Goal: Ask a question: Seek information or help from site administrators or community

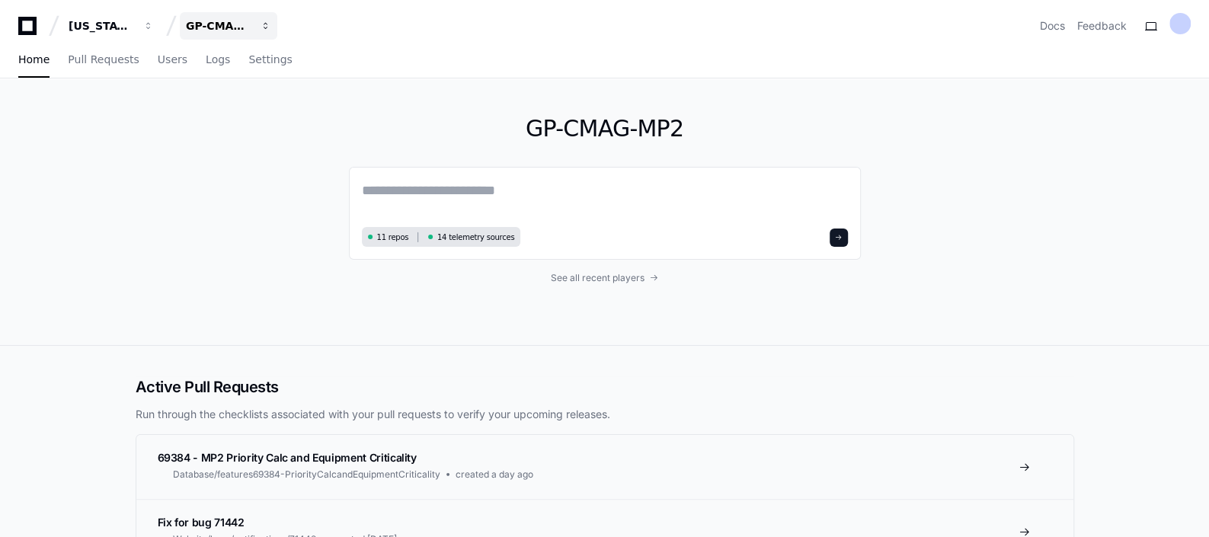
click at [252, 26] on button "GP-CMAG-MP2" at bounding box center [229, 25] width 98 height 27
click at [259, 100] on button "G GP-CMAG-AS8" at bounding box center [286, 111] width 219 height 30
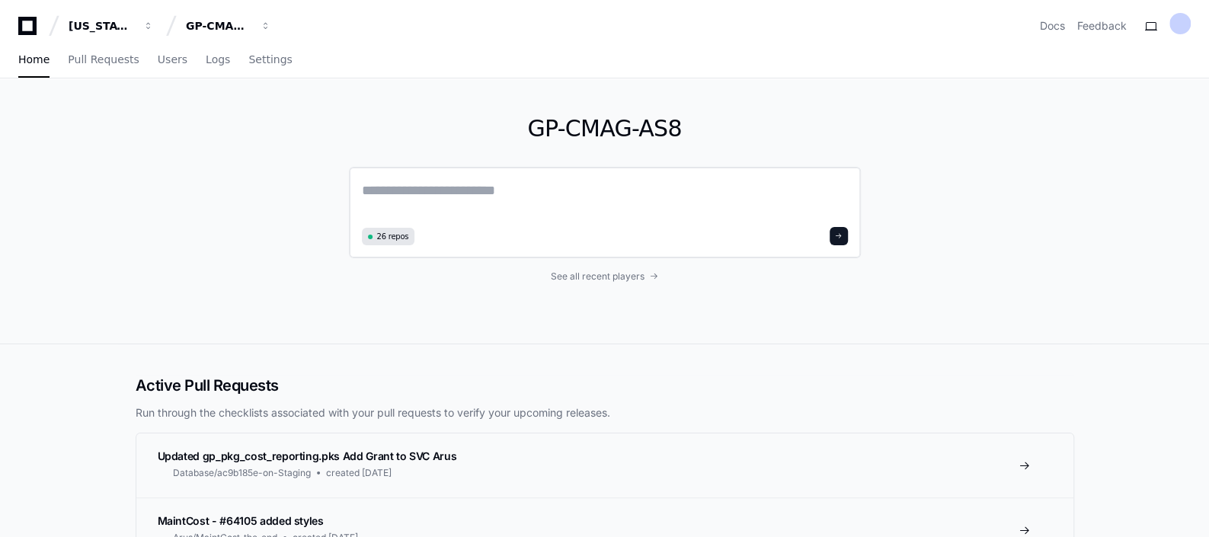
click at [408, 196] on textarea at bounding box center [605, 201] width 486 height 43
drag, startPoint x: 531, startPoint y: 202, endPoint x: 434, endPoint y: 193, distance: 97.1
click at [434, 193] on textarea "**********" at bounding box center [605, 200] width 486 height 40
paste textarea "**********"
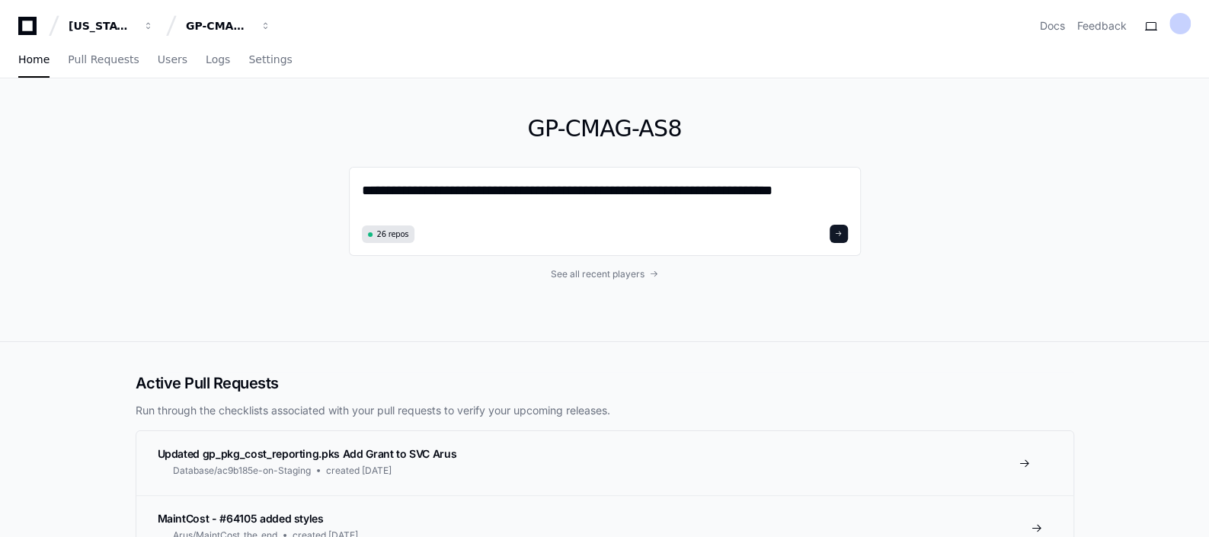
type textarea "**********"
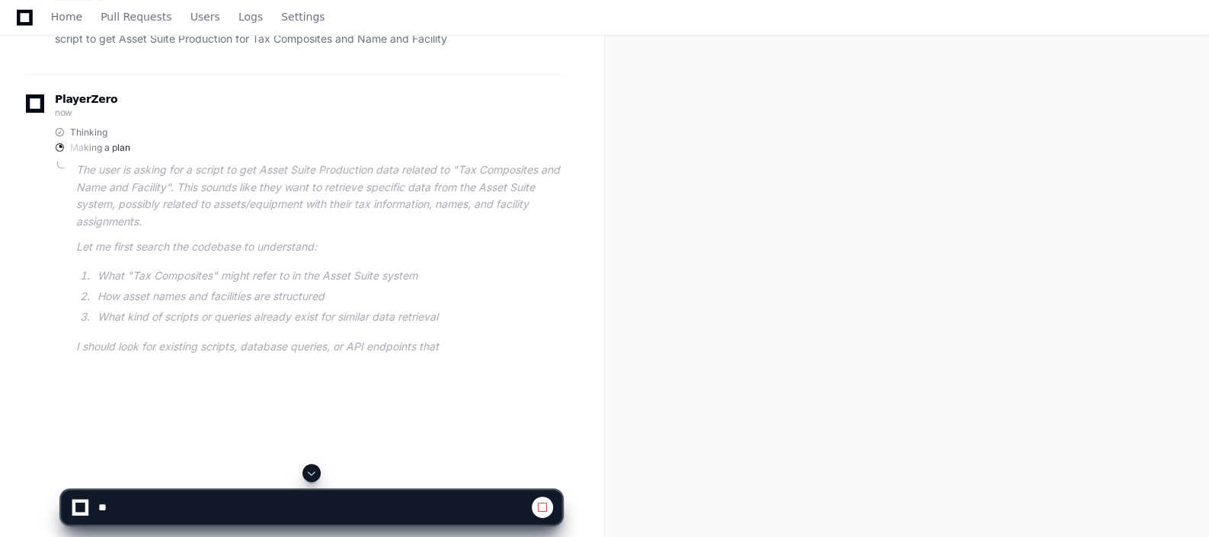
scroll to position [247, 0]
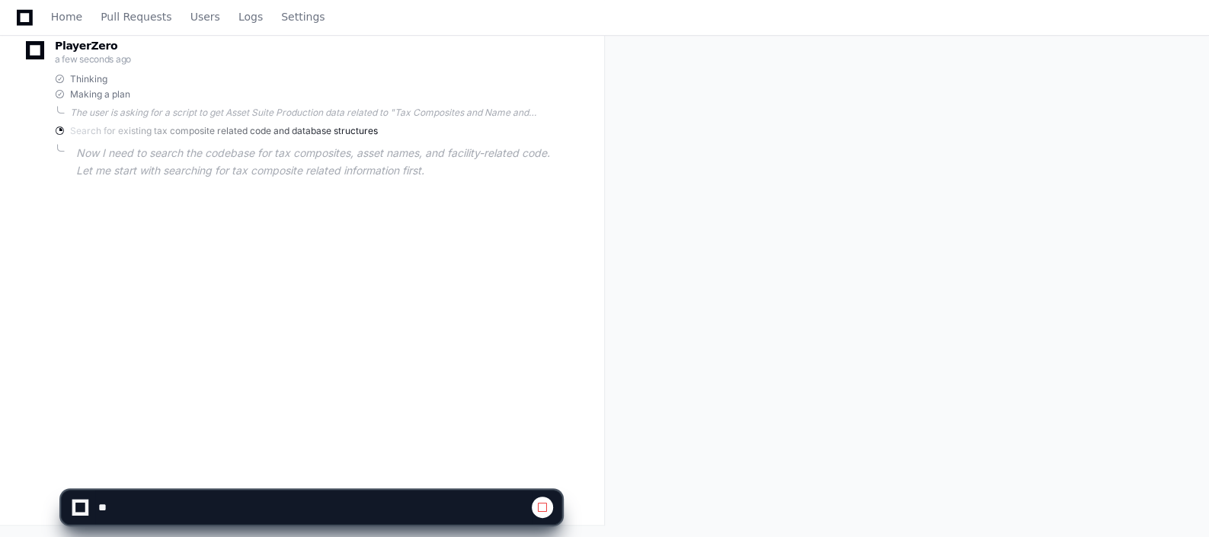
click at [522, 262] on div "nilaani.k a few seconds ago script to get Asset Suite Production for Tax Compos…" at bounding box center [302, 183] width 568 height 537
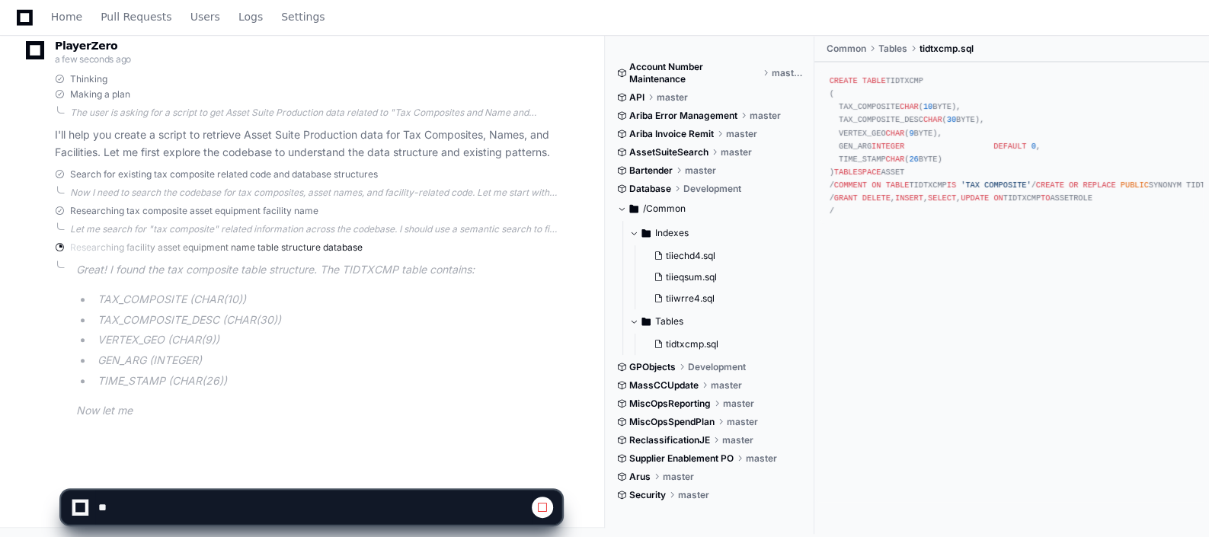
click at [910, 81] on div "CREATE TABLE TIDTXCMP ( TAX_COMPOSITE CHAR ( 10 BYTE), TAX_COMPOSITE_DESC CHAR …" at bounding box center [1012, 146] width 364 height 143
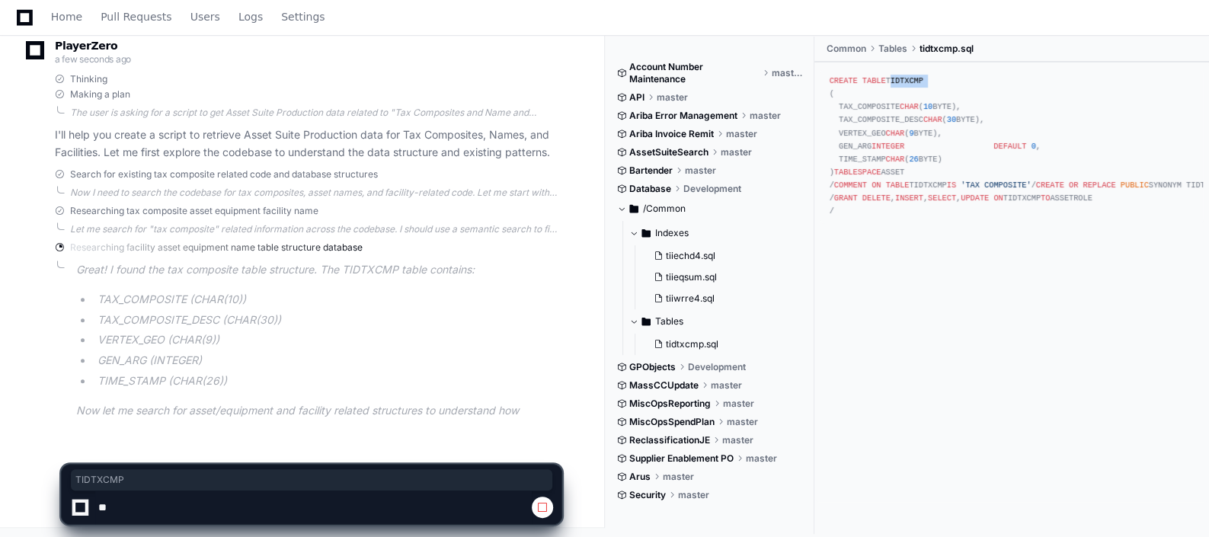
click at [910, 81] on div "CREATE TABLE TIDTXCMP ( TAX_COMPOSITE CHAR ( 10 BYTE), TAX_COMPOSITE_DESC CHAR …" at bounding box center [1012, 146] width 364 height 143
copy div "TIDTXCMP"
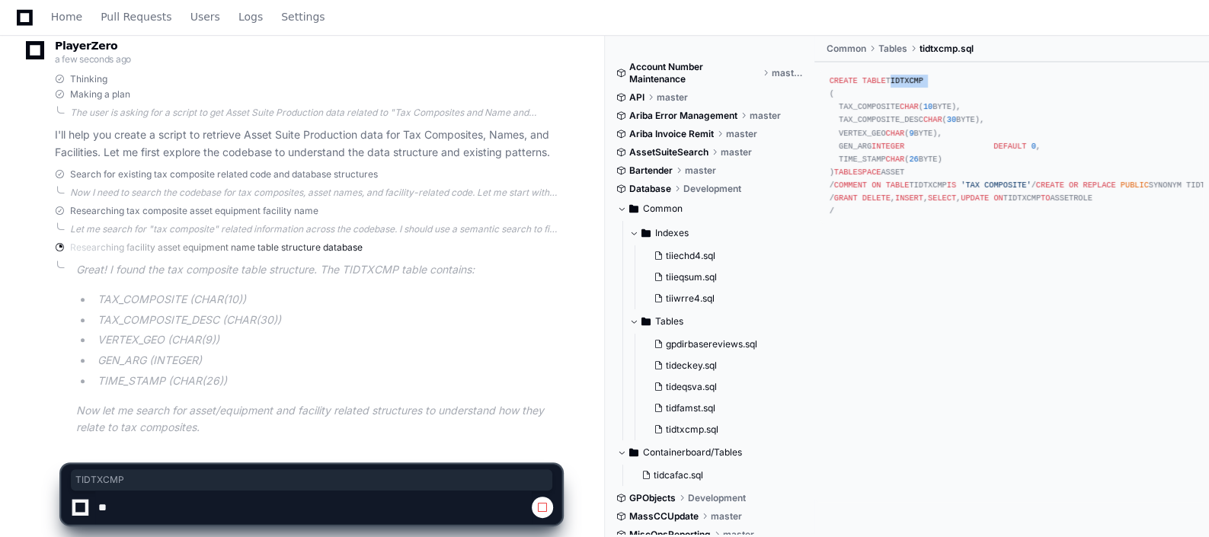
scroll to position [267, 0]
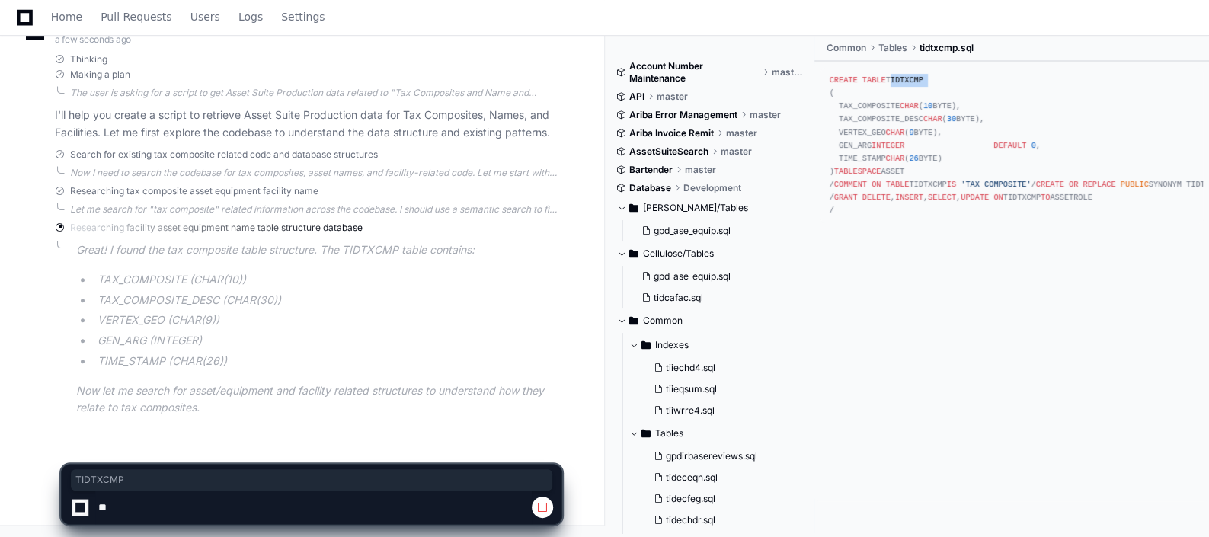
click at [407, 329] on ul "TAX_COMPOSITE (CHAR(10)) TAX_COMPOSITE_DESC (CHAR(30)) VERTEX_GEO (CHAR(9)) GEN…" at bounding box center [318, 320] width 485 height 99
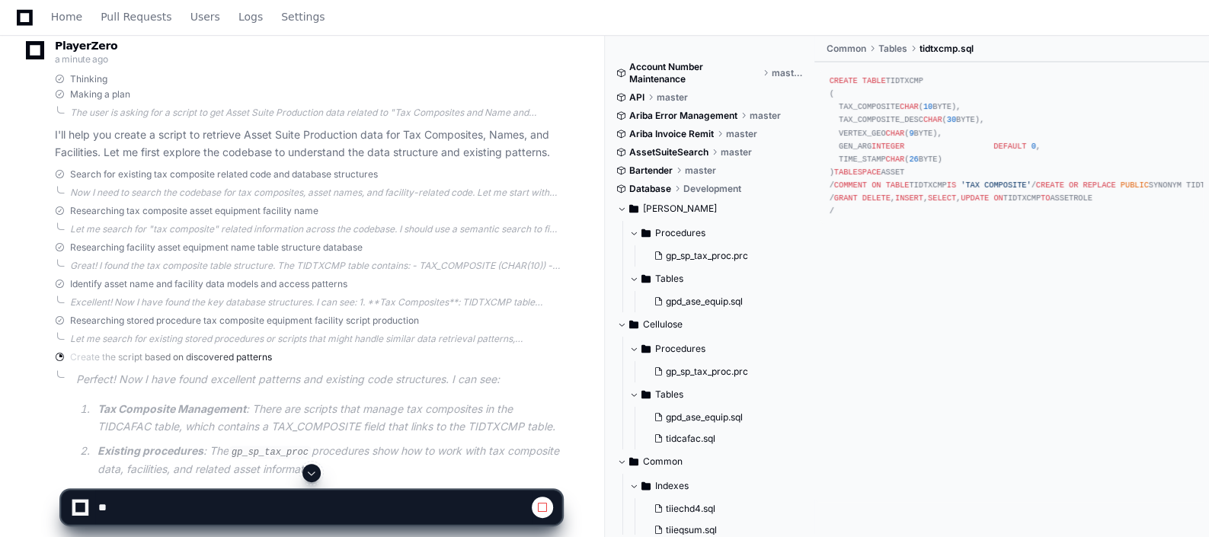
scroll to position [353, 0]
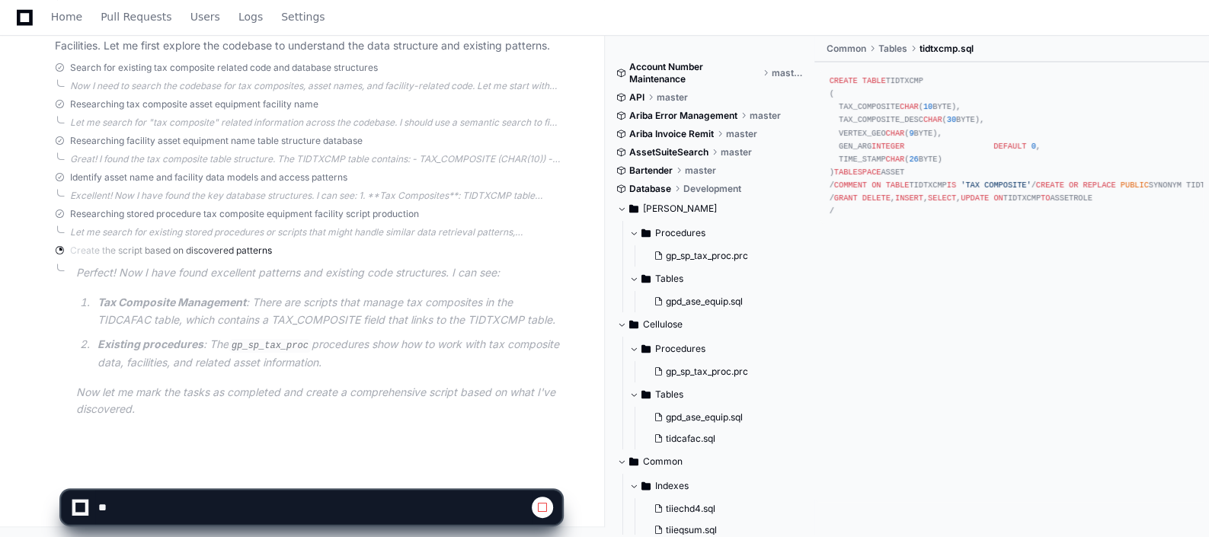
click at [384, 282] on article "Perfect! Now I have found excellent patterns and existing code structures. I ca…" at bounding box center [318, 341] width 485 height 154
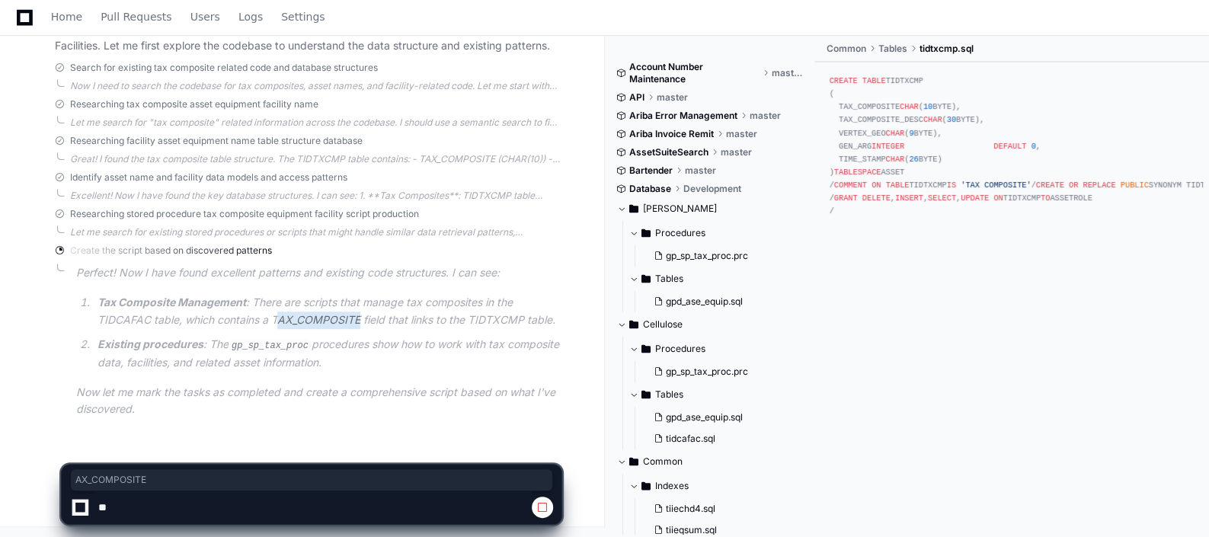
drag, startPoint x: 275, startPoint y: 320, endPoint x: 359, endPoint y: 319, distance: 83.8
click at [359, 319] on p "Tax Composite Management : There are scripts that manage tax composites in the …" at bounding box center [330, 311] width 464 height 35
copy p "AX_COMPOSITE"
click at [345, 341] on p "Existing procedures : The gp_sp_tax_proc procedures show how to work with tax c…" at bounding box center [330, 353] width 464 height 35
drag, startPoint x: 273, startPoint y: 312, endPoint x: 363, endPoint y: 317, distance: 89.3
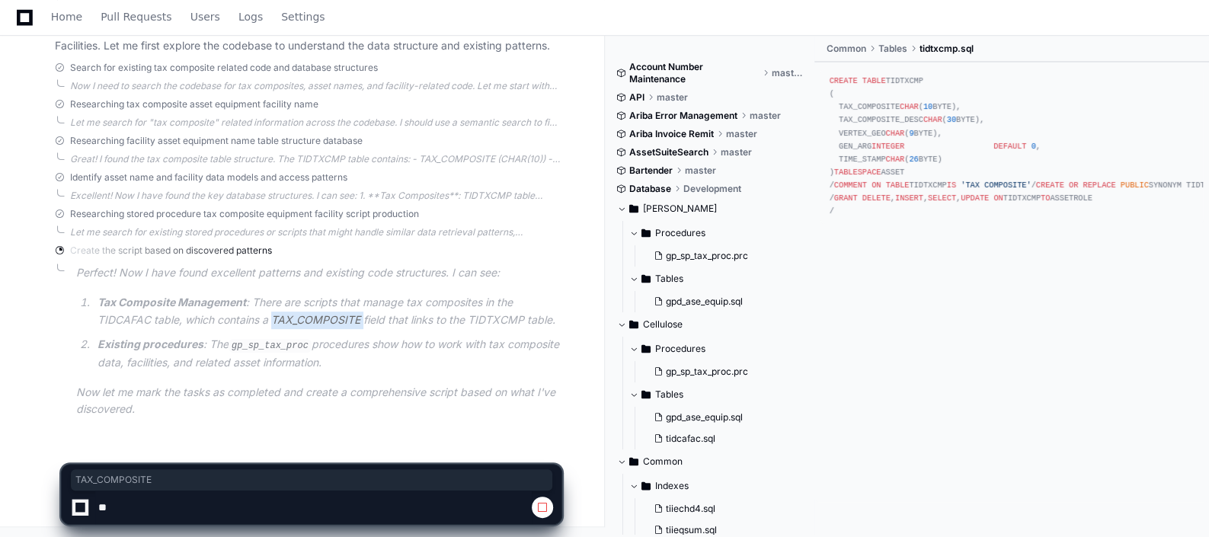
click at [363, 317] on p "Tax Composite Management : There are scripts that manage tax composites in the …" at bounding box center [330, 311] width 464 height 35
copy p "TAX_COMPOSITE"
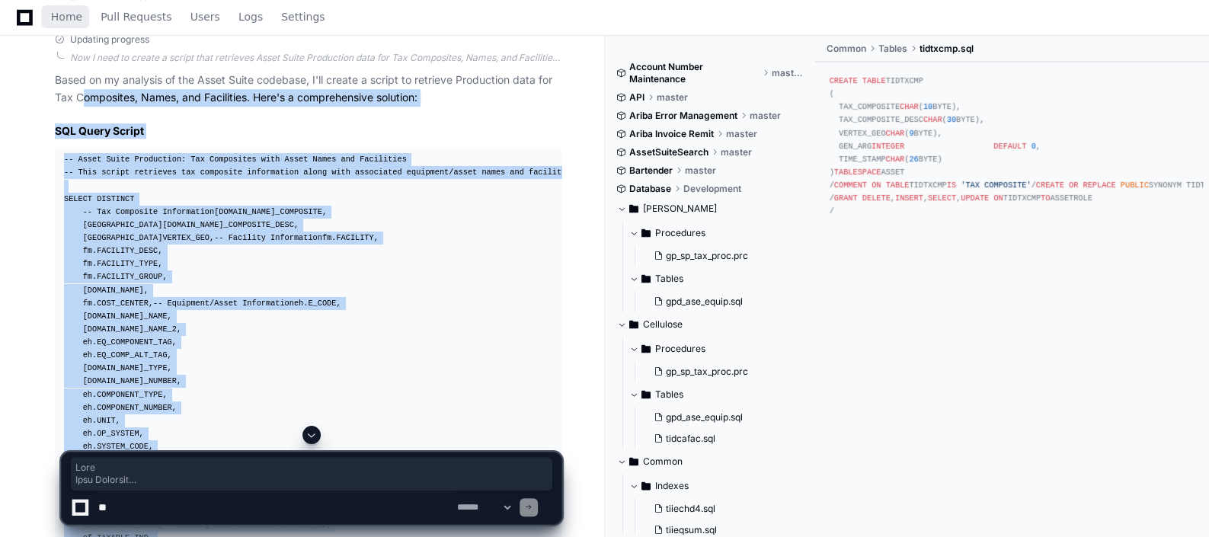
scroll to position [582, 0]
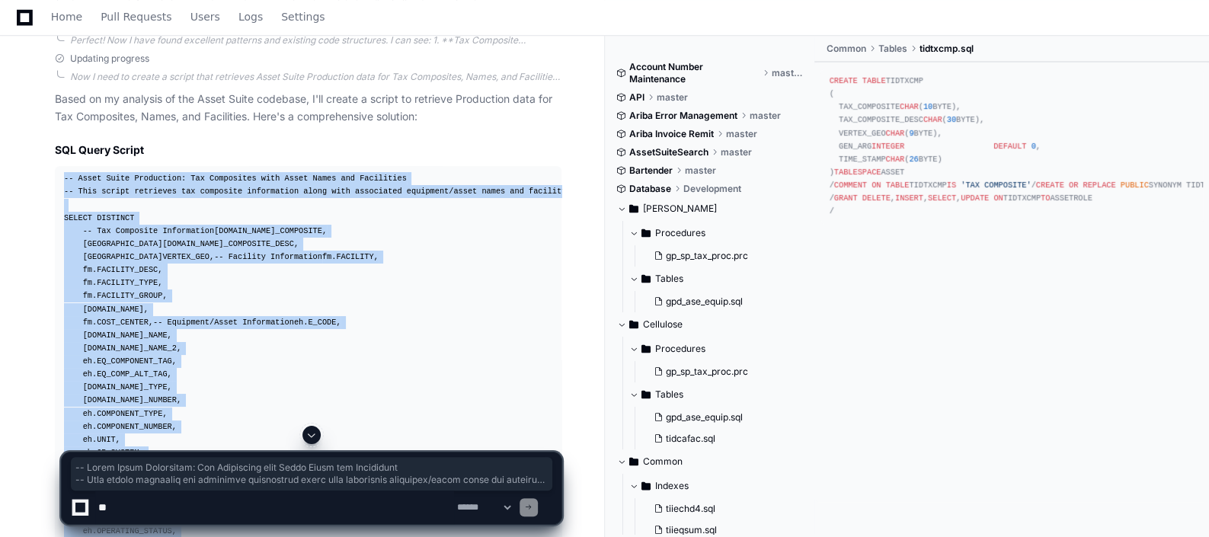
drag, startPoint x: 122, startPoint y: 258, endPoint x: 64, endPoint y: 178, distance: 98.7
click at [64, 178] on div "-- Asset Suite Production: Tax Composites with Asset Names and Facilities -- Th…" at bounding box center [308, 452] width 488 height 561
copy div "-- Asset Suite Production: Tax Composites with Asset Names and Facilities -- Th…"
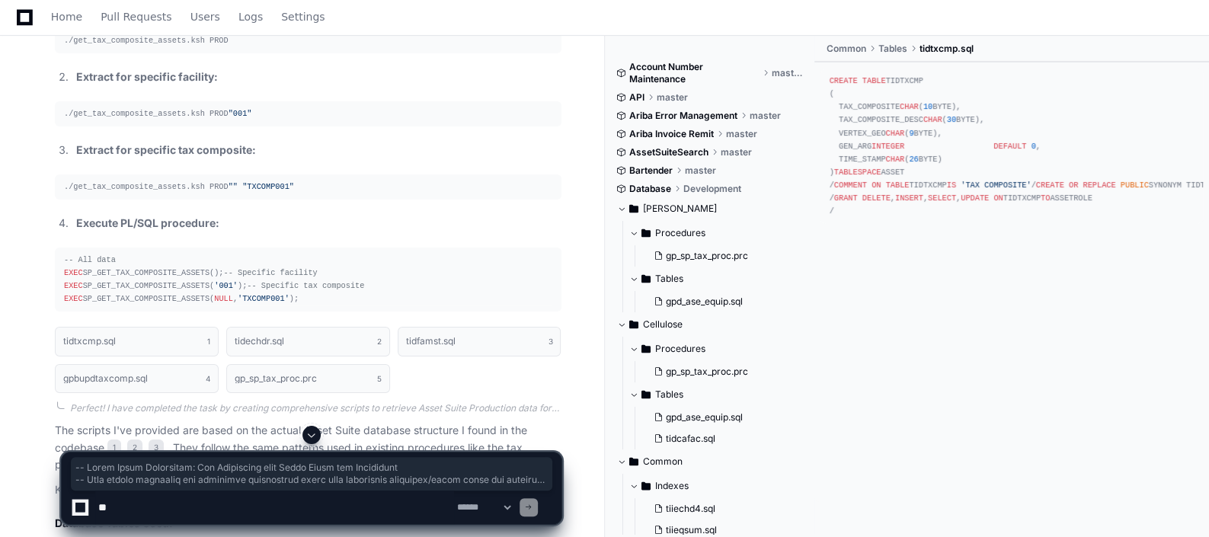
scroll to position [3472, 0]
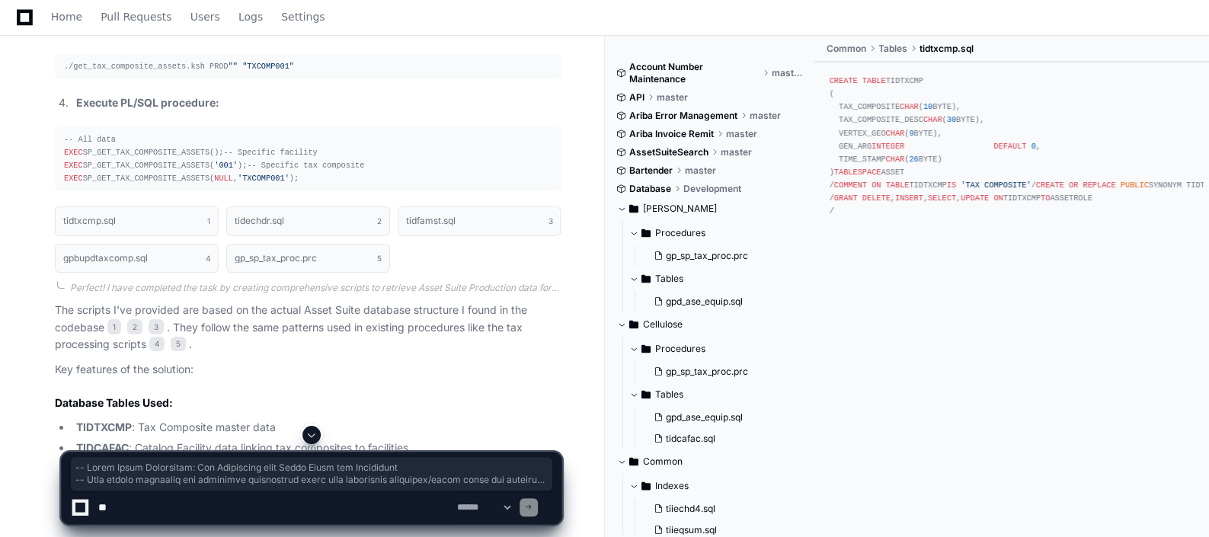
click at [269, 502] on textarea at bounding box center [274, 508] width 359 height 34
type textarea "**********"
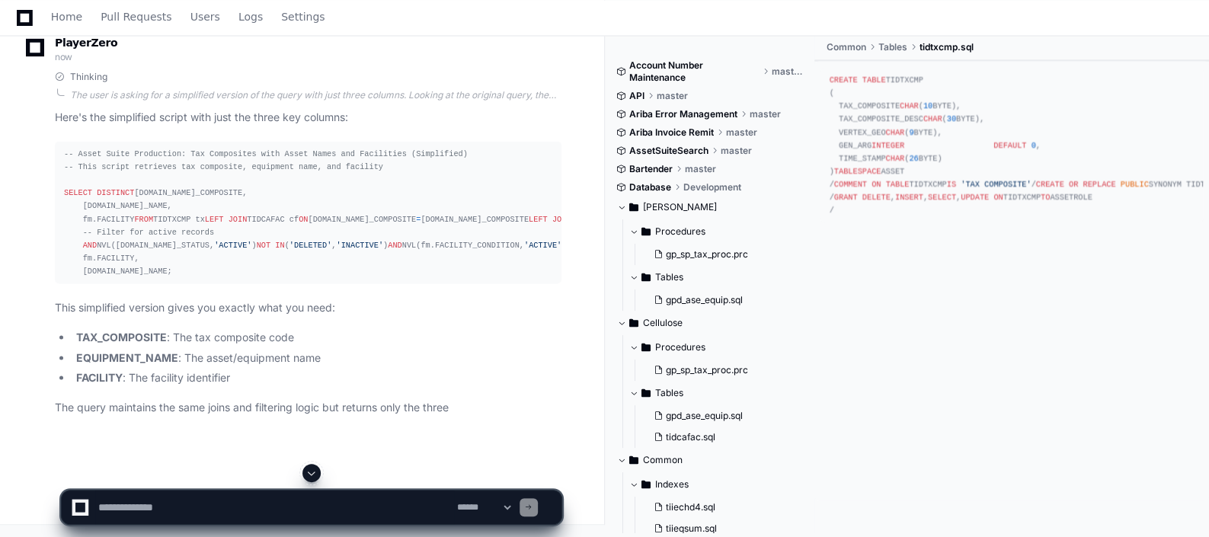
scroll to position [6584, 0]
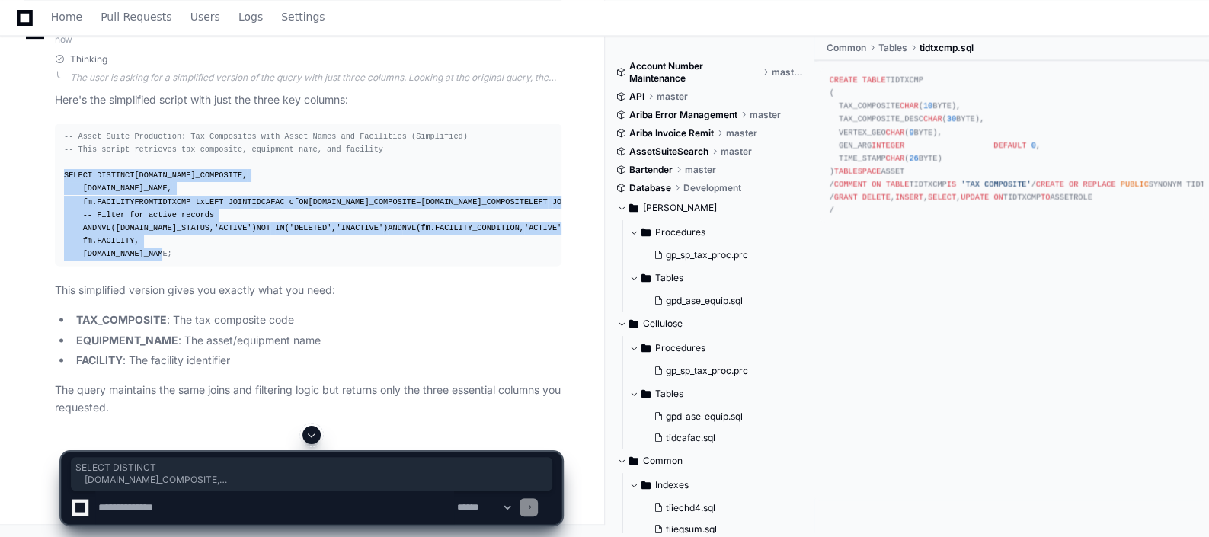
drag, startPoint x: 66, startPoint y: 104, endPoint x: 200, endPoint y: 340, distance: 271.9
click at [200, 260] on div "-- Asset Suite Production: Tax Composites with Asset Names and Facilities (Simp…" at bounding box center [308, 195] width 488 height 130
copy div "SELECT DISTINCT [DOMAIN_NAME]_COMPOSITE, [DOMAIN_NAME]_NAME, fm.FACILITY FROM T…"
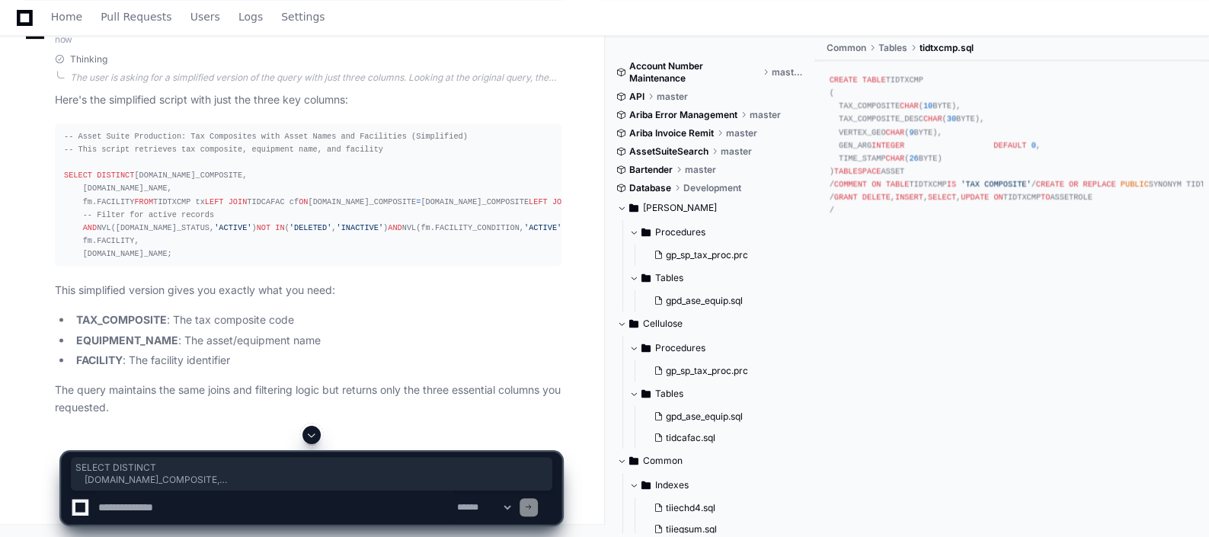
click at [289, 507] on textarea at bounding box center [274, 508] width 359 height 34
paste textarea "**********"
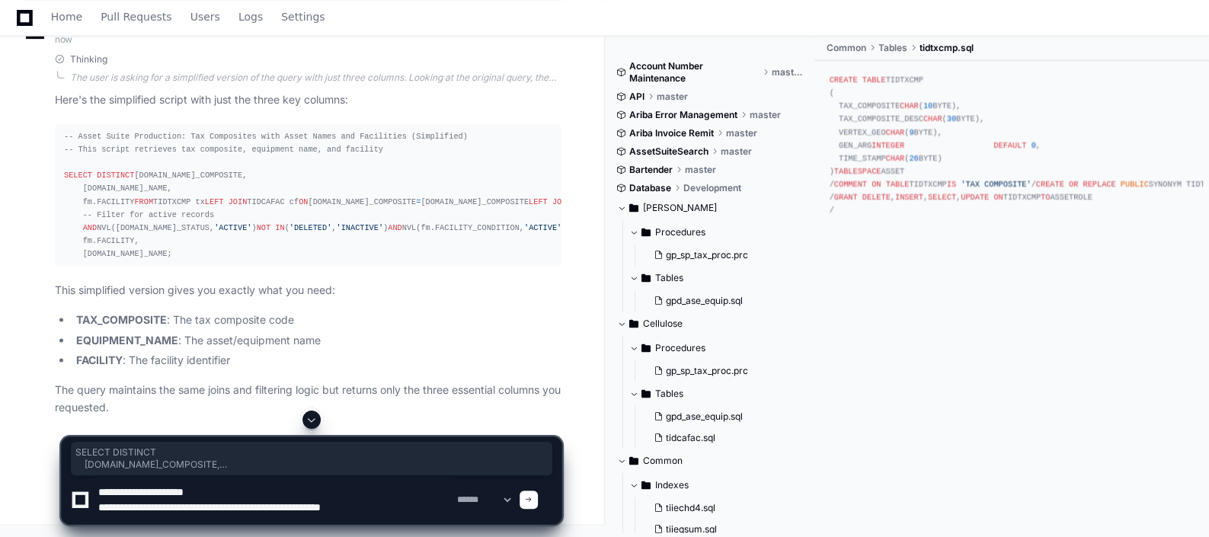
type textarea "**********"
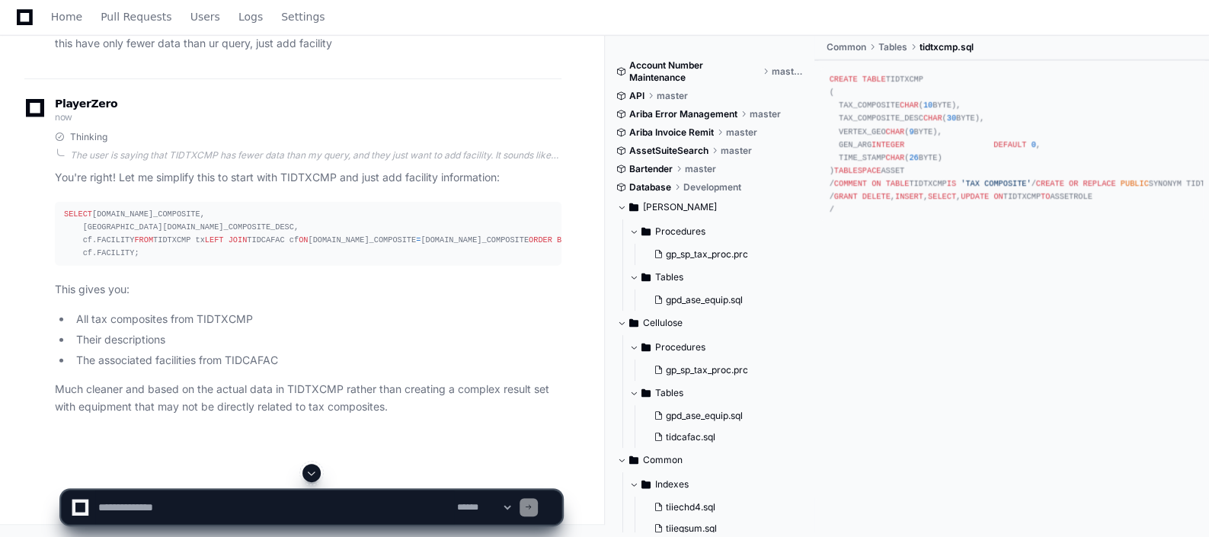
scroll to position [7492, 0]
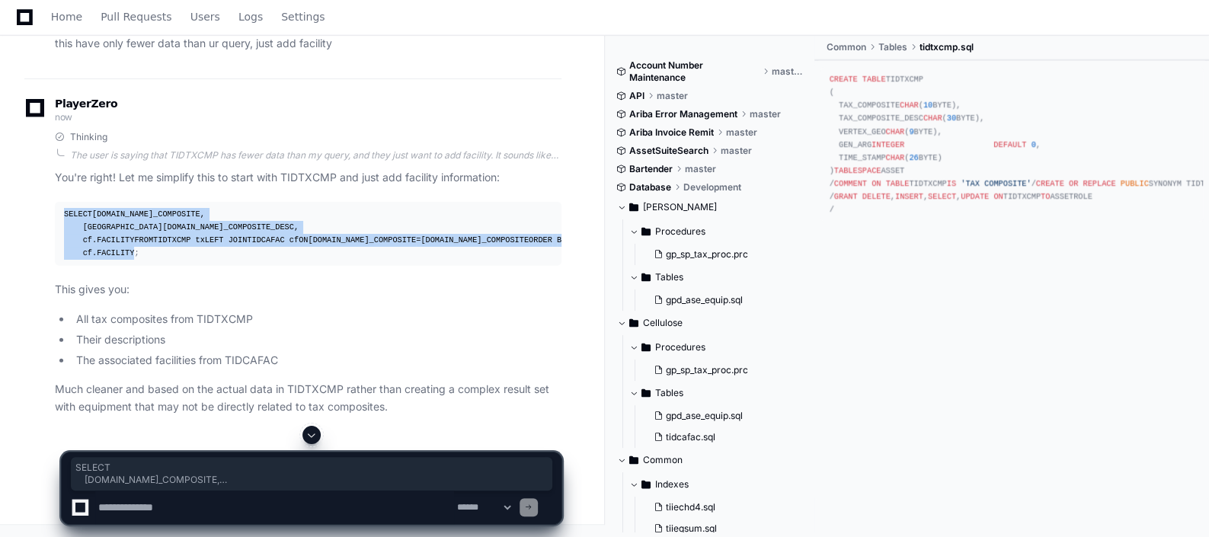
copy div "SELECT [DOMAIN_NAME]_COMPOSITE, [GEOGRAPHIC_DATA][DOMAIN_NAME]_COMPOSITE_DESC, …"
drag, startPoint x: 60, startPoint y: 179, endPoint x: 164, endPoint y: 317, distance: 172.5
click at [164, 267] on pre "SELECT [DOMAIN_NAME]_COMPOSITE, [GEOGRAPHIC_DATA][DOMAIN_NAME]_COMPOSITE_DESC, …" at bounding box center [308, 234] width 507 height 65
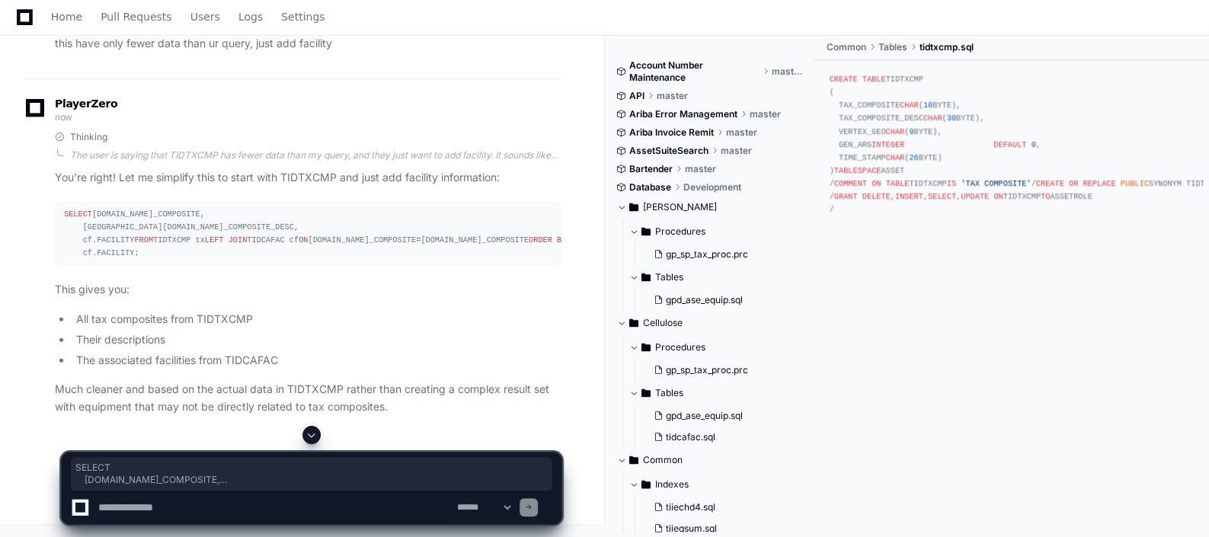
click at [357, 503] on textarea at bounding box center [274, 508] width 359 height 34
type textarea "**********"
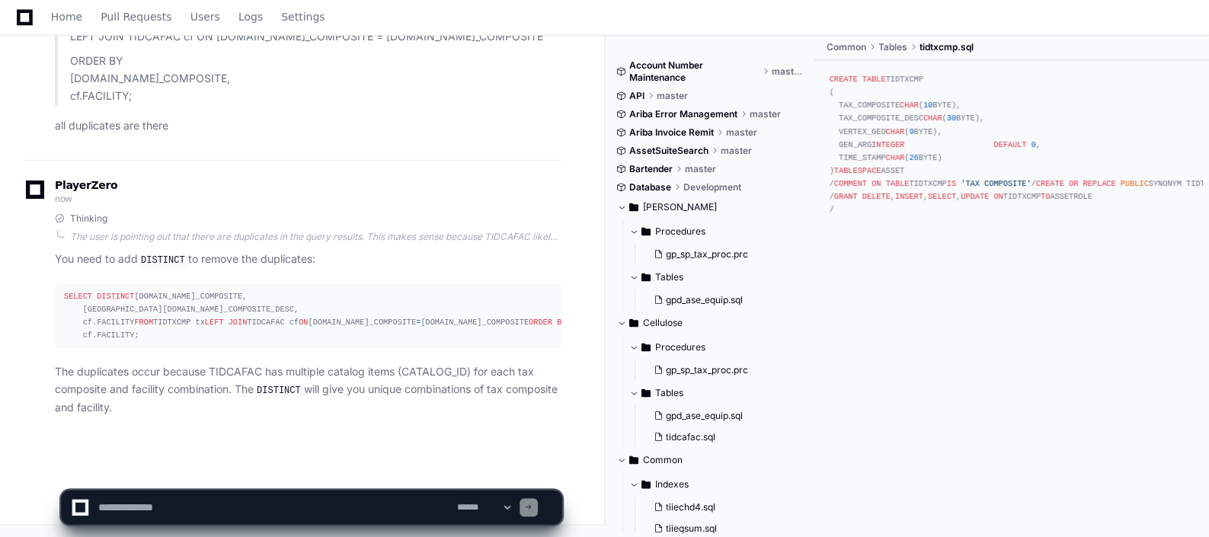
scroll to position [8210, 0]
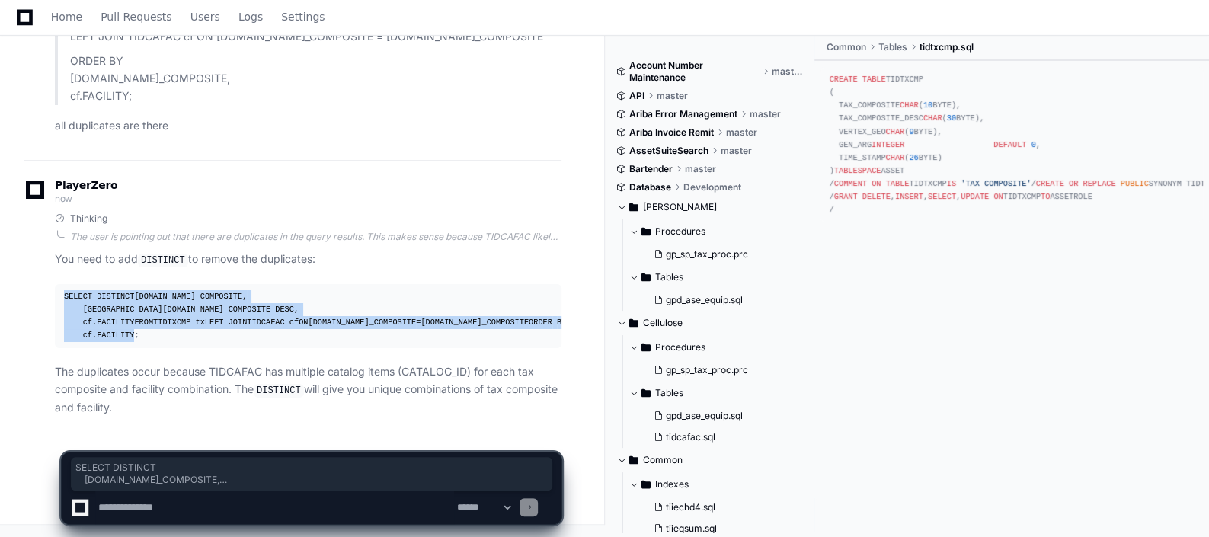
drag, startPoint x: 60, startPoint y: 206, endPoint x: 151, endPoint y: 334, distance: 156.8
click at [151, 334] on pre "SELECT DISTINCT [DOMAIN_NAME]_COMPOSITE, [GEOGRAPHIC_DATA][DOMAIN_NAME]_COMPOSI…" at bounding box center [308, 316] width 507 height 65
copy div "SELECT DISTINCT [DOMAIN_NAME]_COMPOSITE, [GEOGRAPHIC_DATA][DOMAIN_NAME]_COMPOSI…"
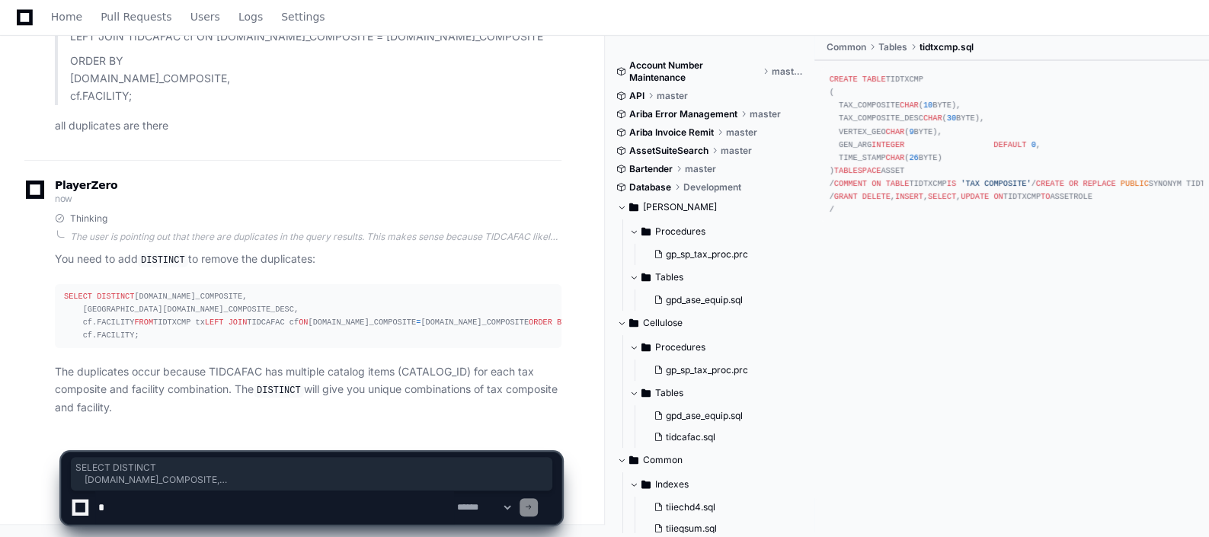
click at [186, 509] on textarea at bounding box center [274, 508] width 359 height 34
type textarea "**********"
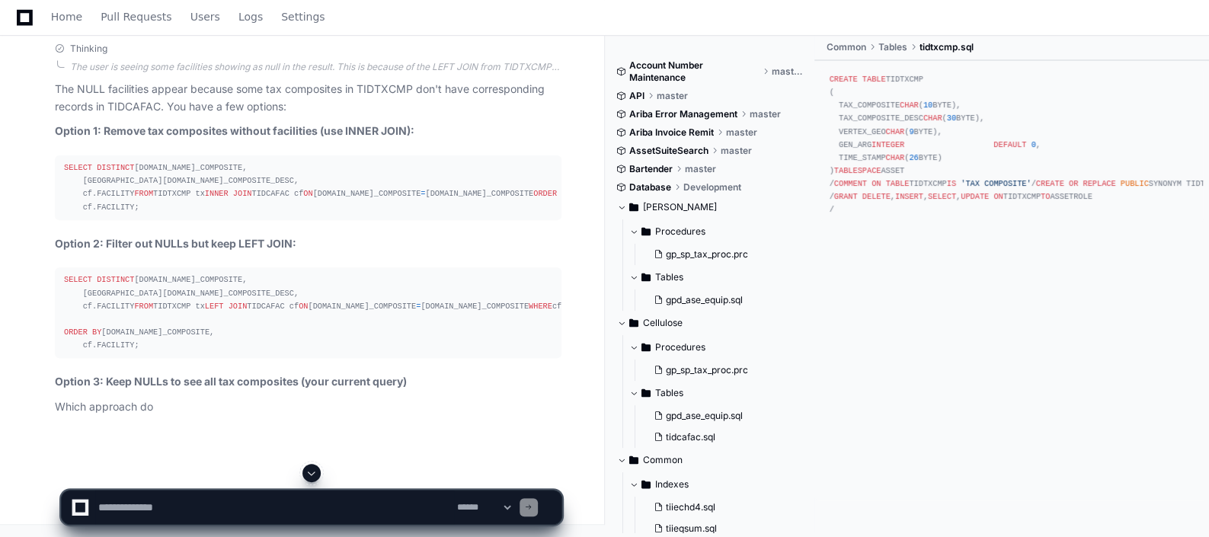
scroll to position [8921, 0]
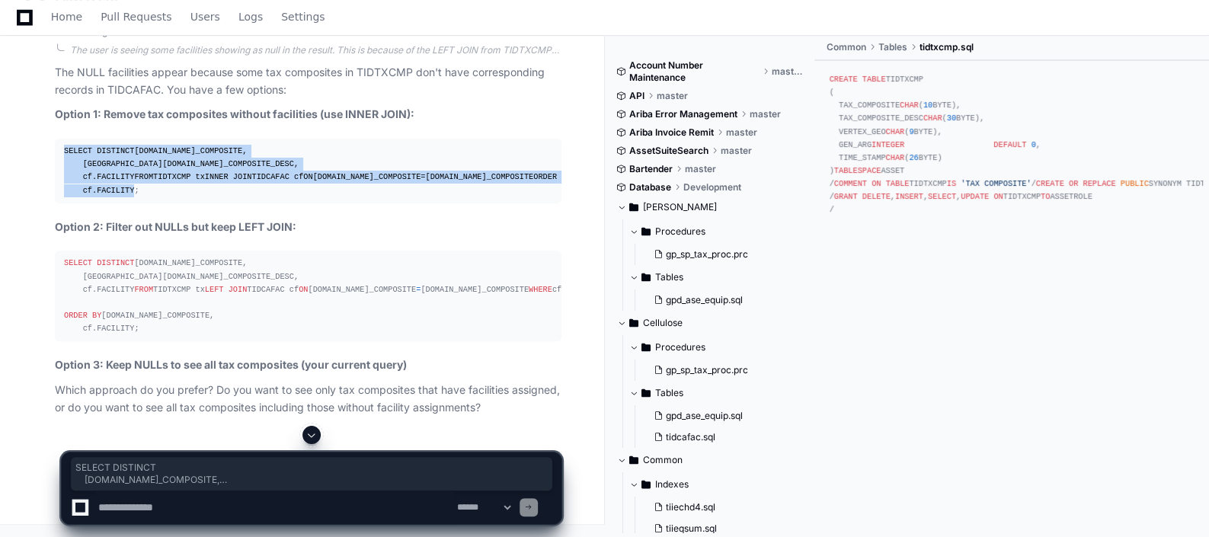
drag, startPoint x: 56, startPoint y: 198, endPoint x: 145, endPoint y: 319, distance: 150.4
click at [145, 203] on pre "SELECT DISTINCT [DOMAIN_NAME]_COMPOSITE, [GEOGRAPHIC_DATA][DOMAIN_NAME]_COMPOSI…" at bounding box center [308, 171] width 507 height 65
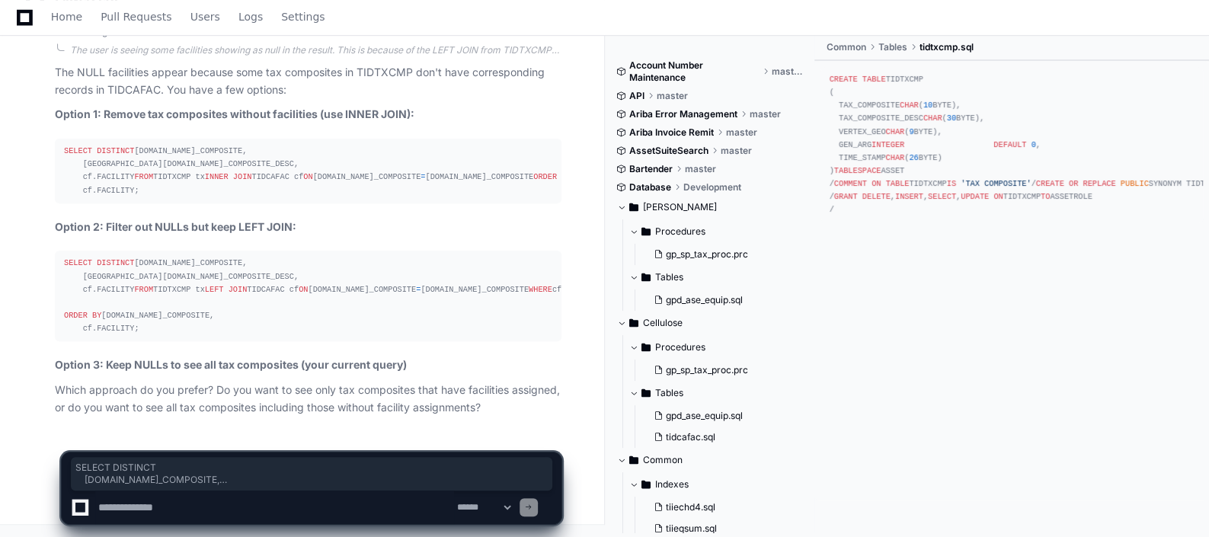
click at [200, 511] on textarea at bounding box center [274, 508] width 359 height 34
type textarea "**********"
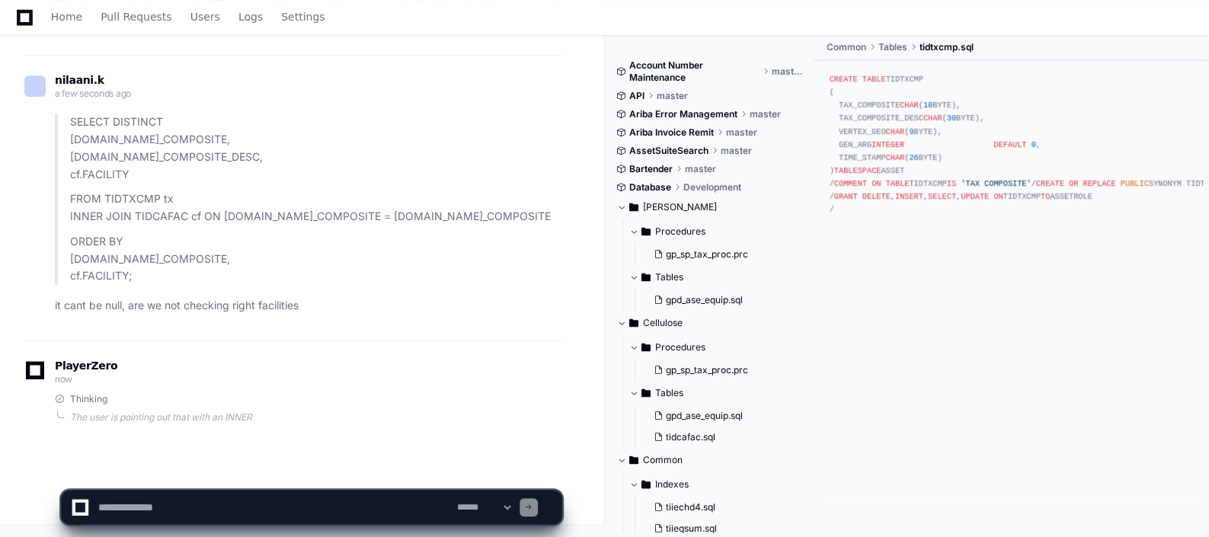
scroll to position [9533, 0]
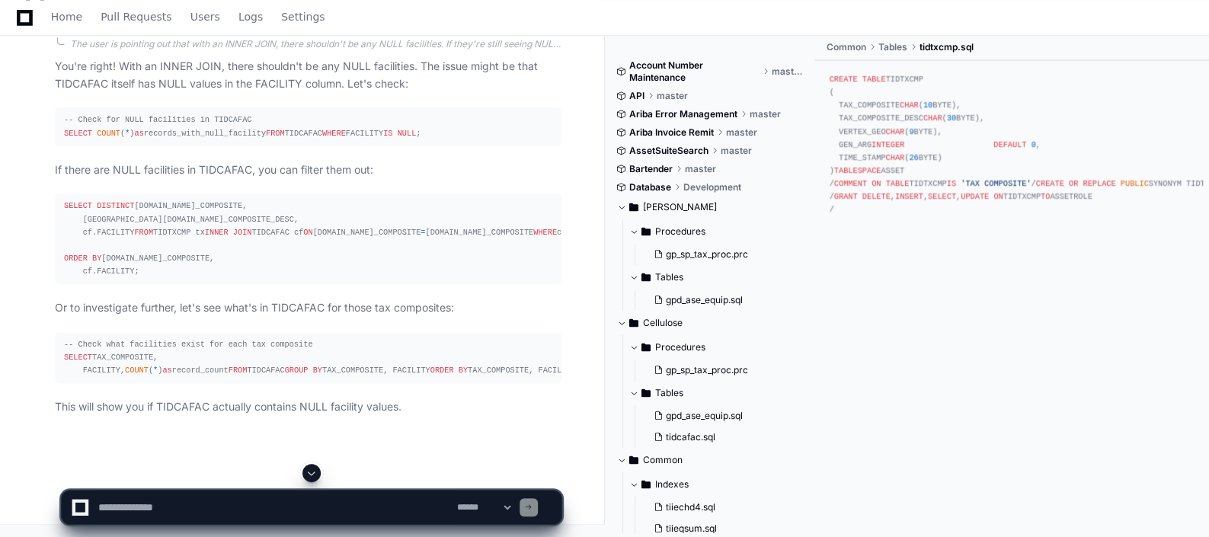
scroll to position [10089, 0]
click at [179, 512] on textarea at bounding box center [274, 508] width 359 height 34
type textarea "**********"
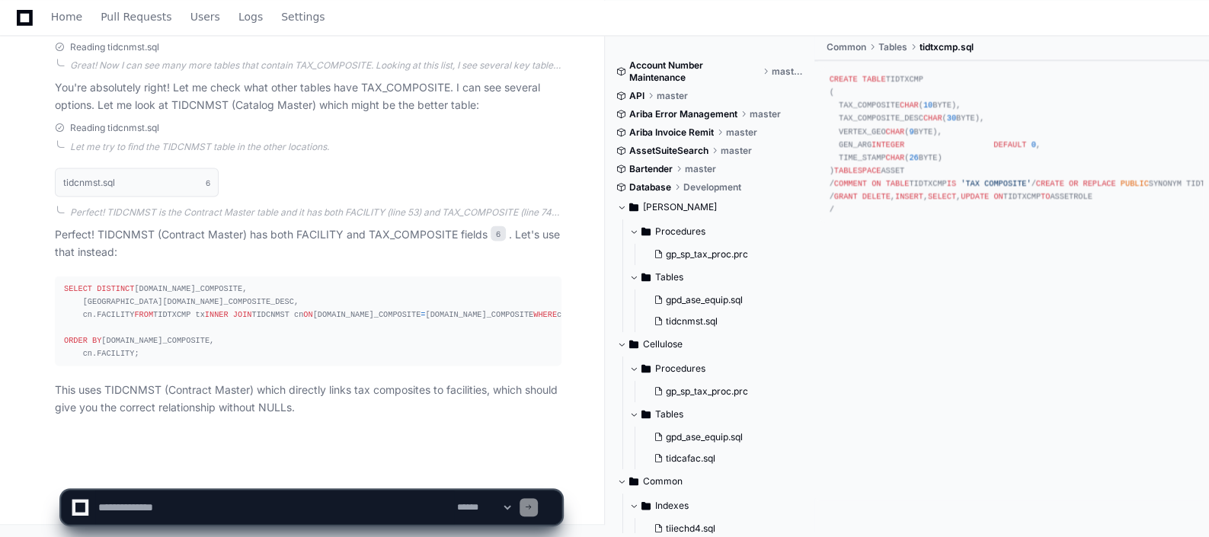
scroll to position [10825, 0]
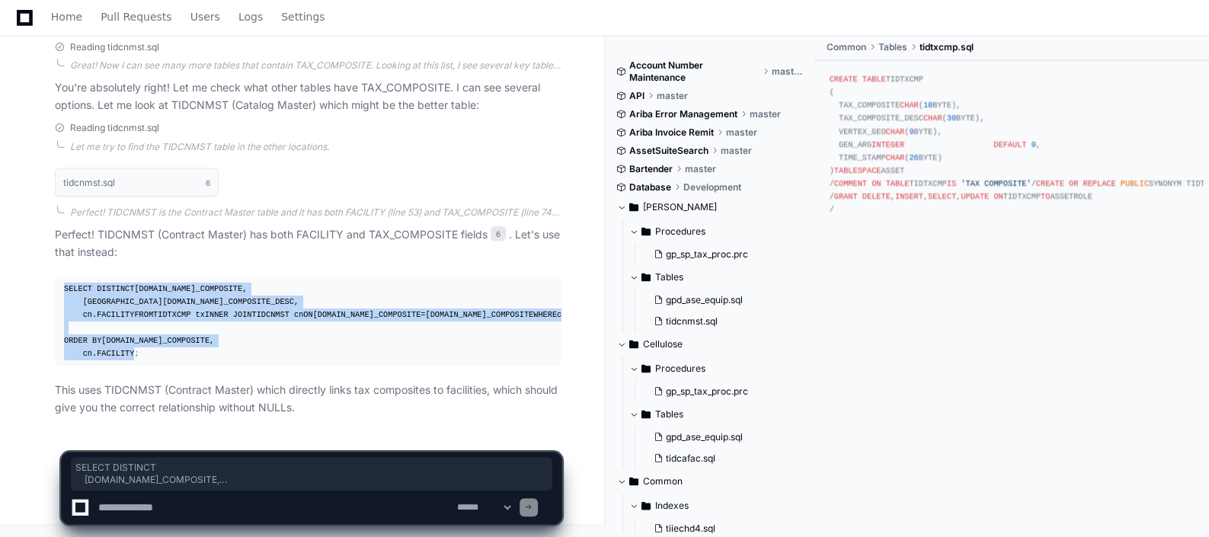
drag, startPoint x: 65, startPoint y: 195, endPoint x: 164, endPoint y: 357, distance: 189.4
click at [164, 357] on div "SELECT DISTINCT [DOMAIN_NAME]_COMPOSITE, [GEOGRAPHIC_DATA][DOMAIN_NAME]_COMPOSI…" at bounding box center [308, 321] width 488 height 78
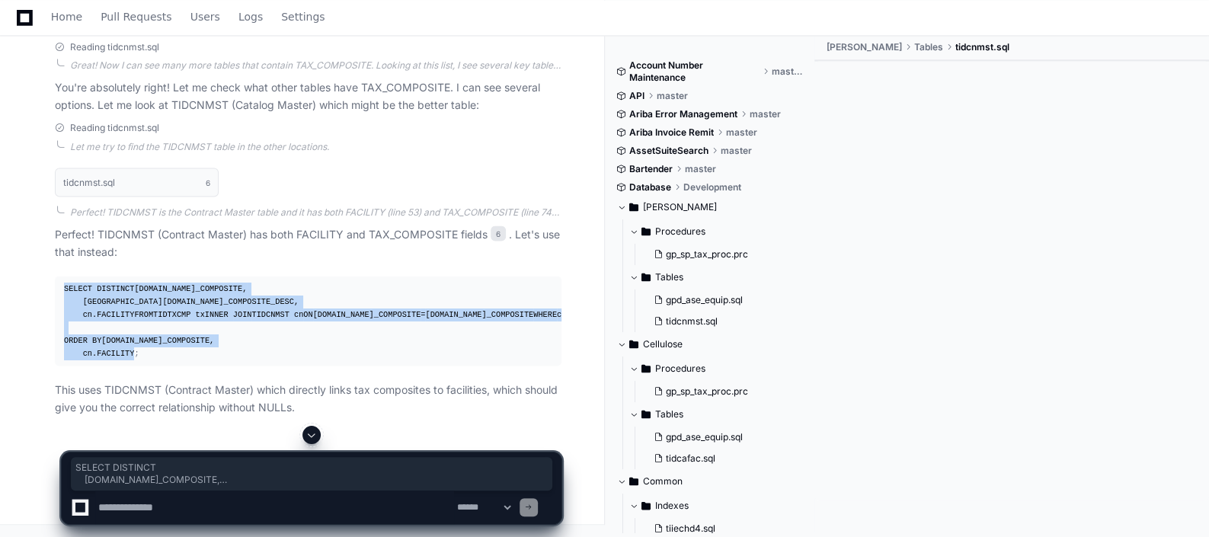
scroll to position [10805, 0]
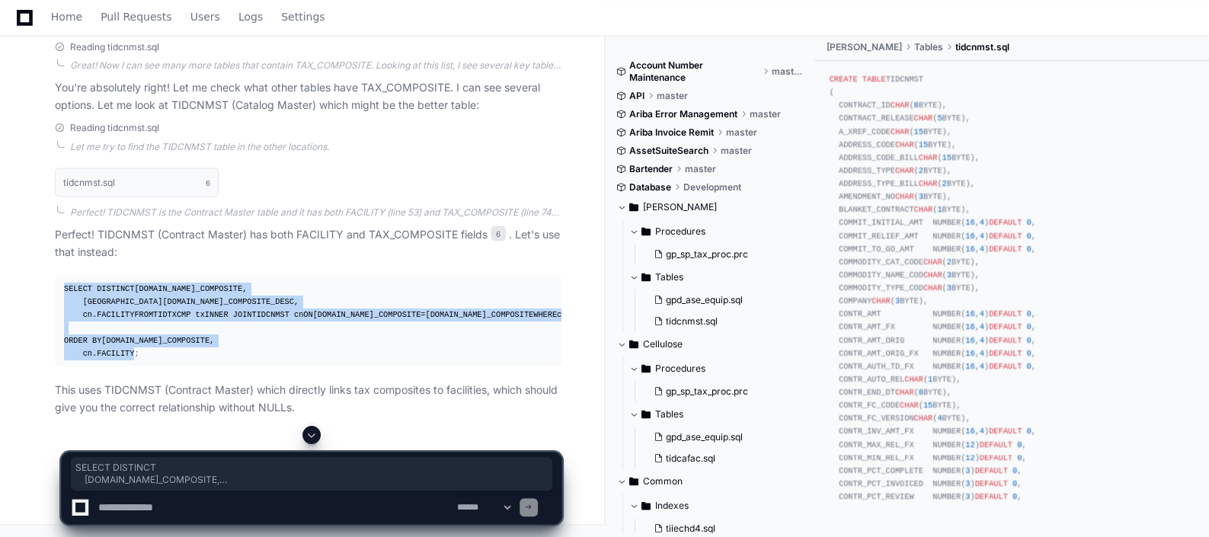
copy div "SELECT DISTINCT [DOMAIN_NAME]_COMPOSITE, [GEOGRAPHIC_DATA][DOMAIN_NAME]_COMPOSI…"
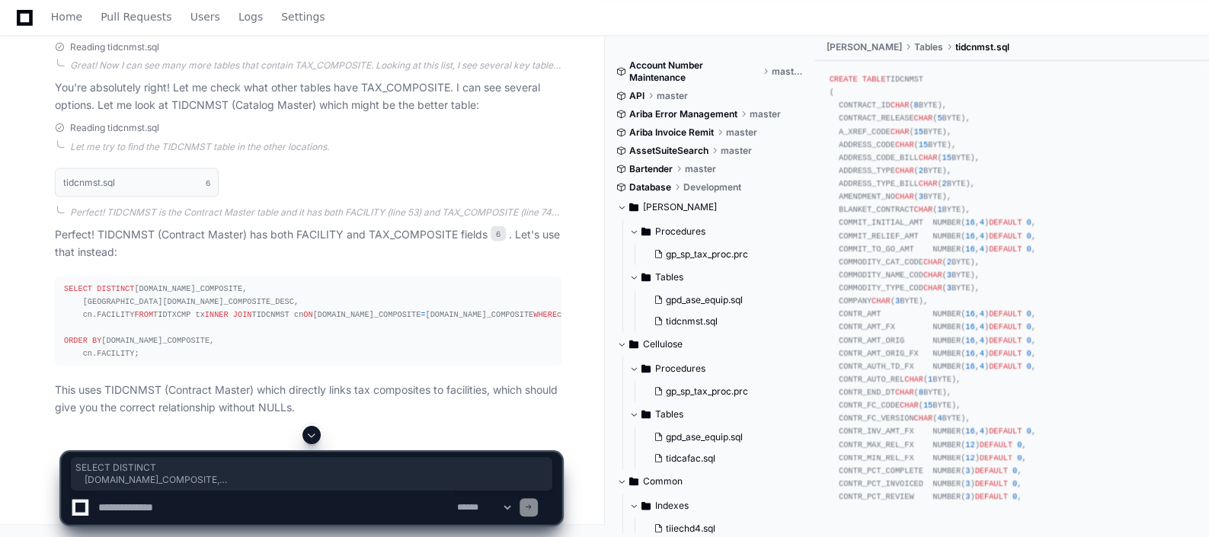
click at [364, 520] on textarea at bounding box center [274, 508] width 359 height 34
type textarea "**********"
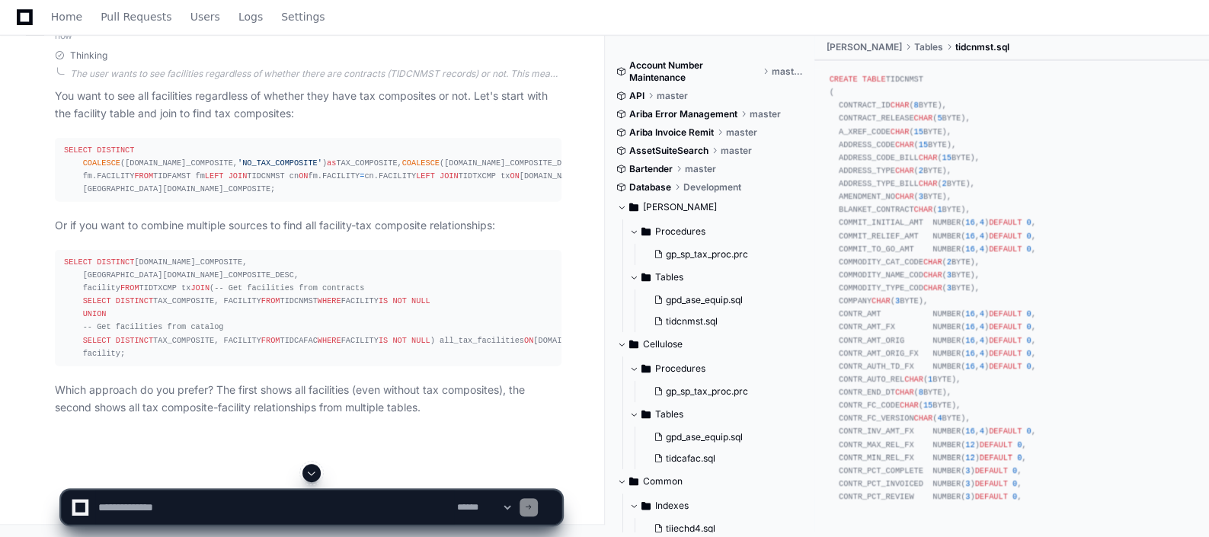
scroll to position [11613, 0]
click at [290, 511] on textarea at bounding box center [274, 508] width 359 height 34
type textarea "**********"
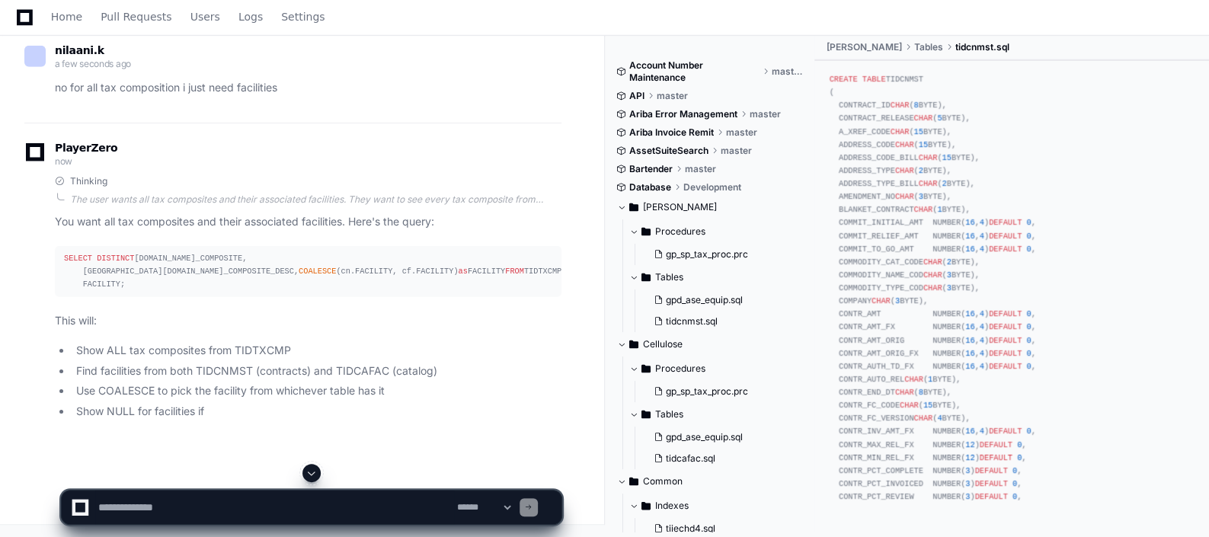
scroll to position [12268, 0]
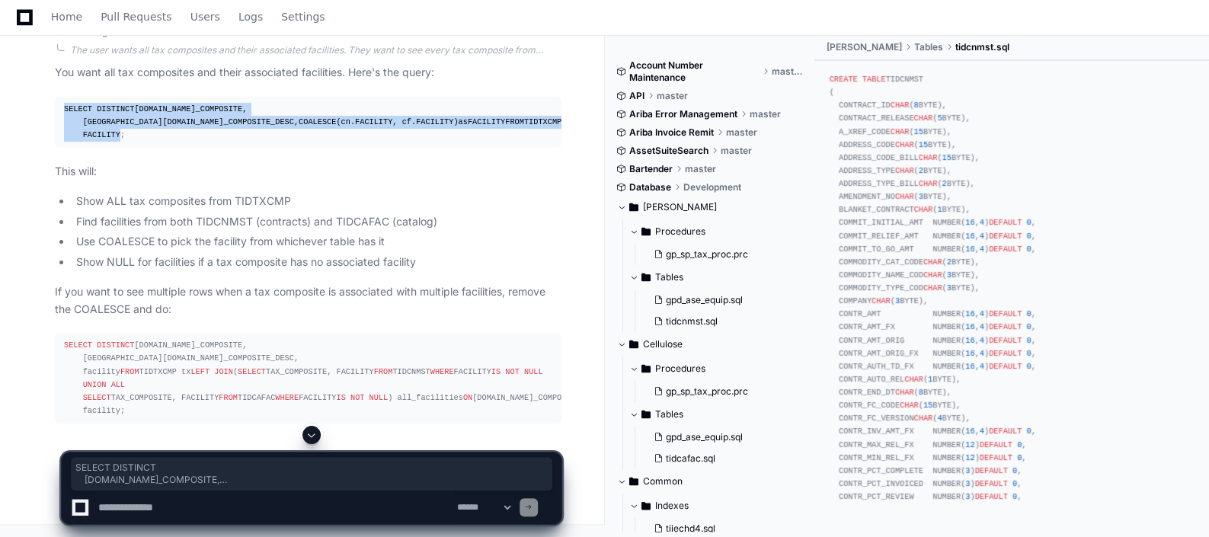
drag, startPoint x: 61, startPoint y: 208, endPoint x: 334, endPoint y: 354, distance: 310.1
click at [334, 148] on pre "SELECT DISTINCT [DOMAIN_NAME]_COMPOSITE, [GEOGRAPHIC_DATA][DOMAIN_NAME]_COMPOSI…" at bounding box center [308, 122] width 507 height 51
copy div "SELECT DISTINCT [DOMAIN_NAME]_COMPOSITE, [GEOGRAPHIC_DATA][DOMAIN_NAME]_COMPOSI…"
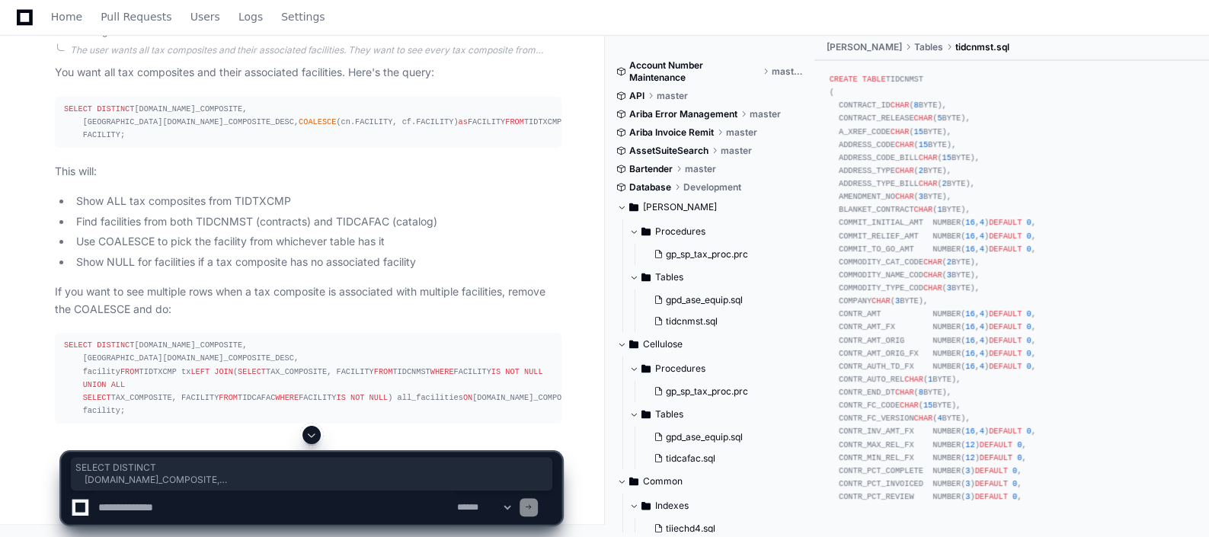
click at [251, 498] on textarea at bounding box center [274, 508] width 359 height 34
drag, startPoint x: 193, startPoint y: 504, endPoint x: 163, endPoint y: 506, distance: 29.8
click at [163, 506] on textarea at bounding box center [274, 508] width 359 height 34
paste textarea "******"
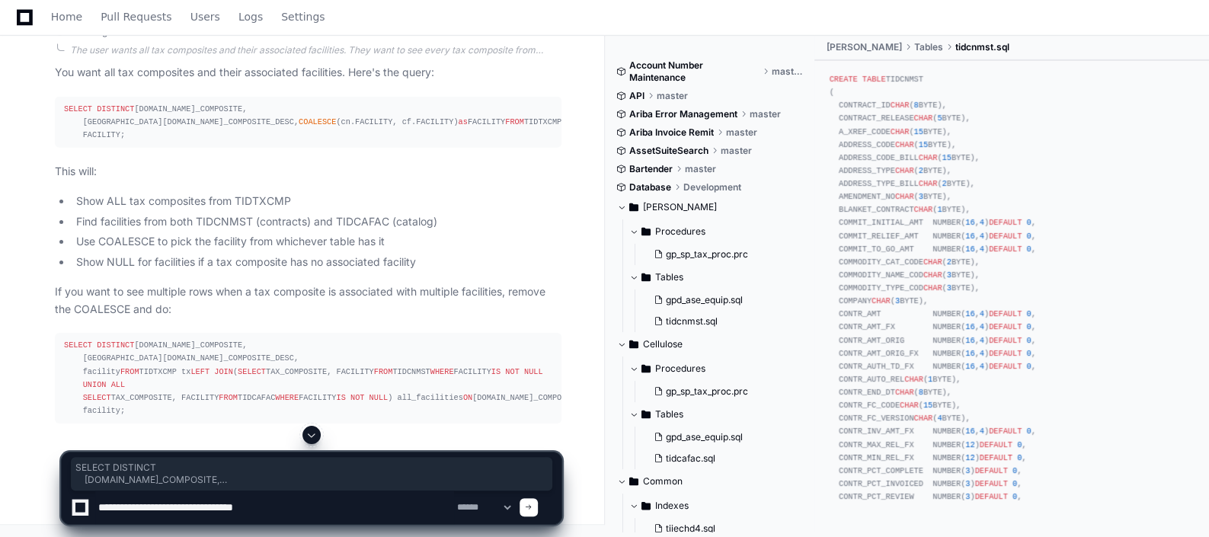
click at [306, 503] on textarea at bounding box center [274, 508] width 359 height 34
type textarea "**********"
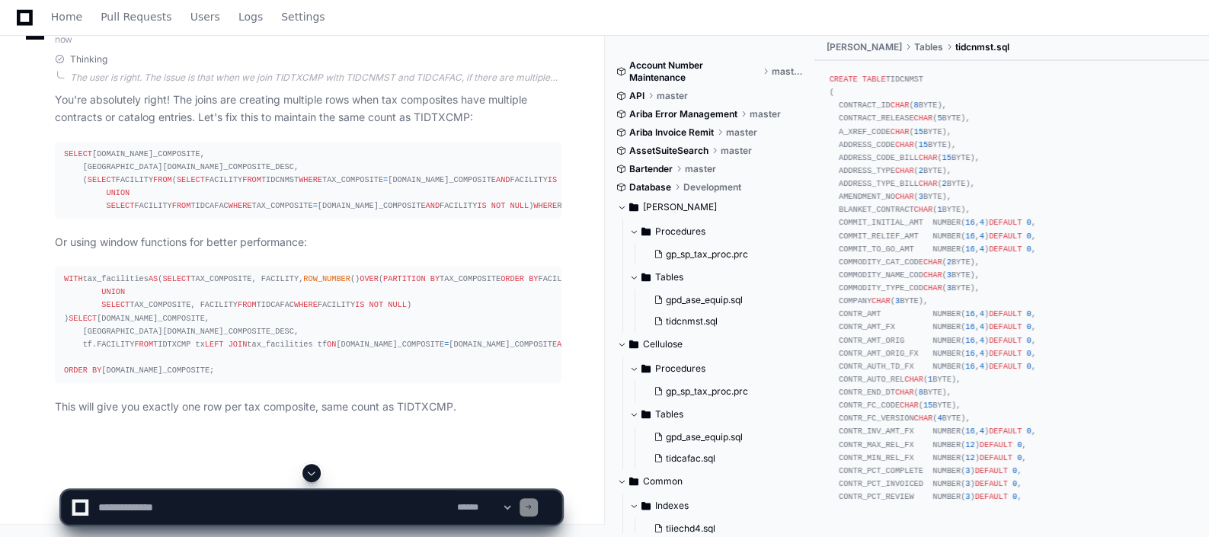
scroll to position [13321, 0]
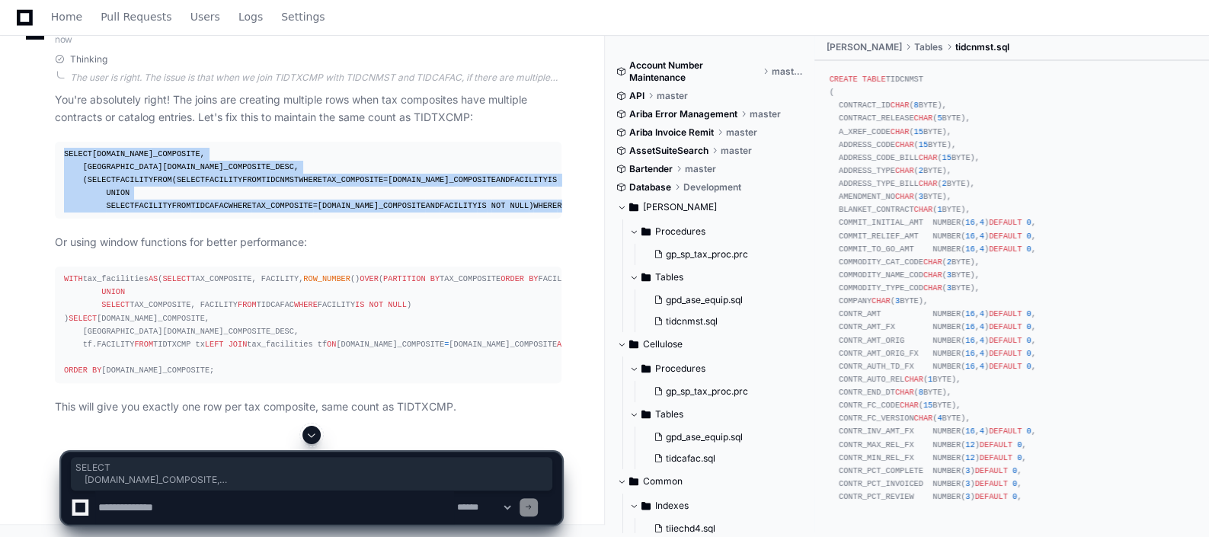
drag, startPoint x: 62, startPoint y: 178, endPoint x: 184, endPoint y: 362, distance: 220.8
click at [184, 219] on pre "SELECT [DOMAIN_NAME]_COMPOSITE, [GEOGRAPHIC_DATA][DOMAIN_NAME]_COMPOSITE_DESC, …" at bounding box center [308, 181] width 507 height 78
copy div "SELECT [DOMAIN_NAME]_COMPOSITE, [GEOGRAPHIC_DATA][DOMAIN_NAME]_COMPOSITE_DESC, …"
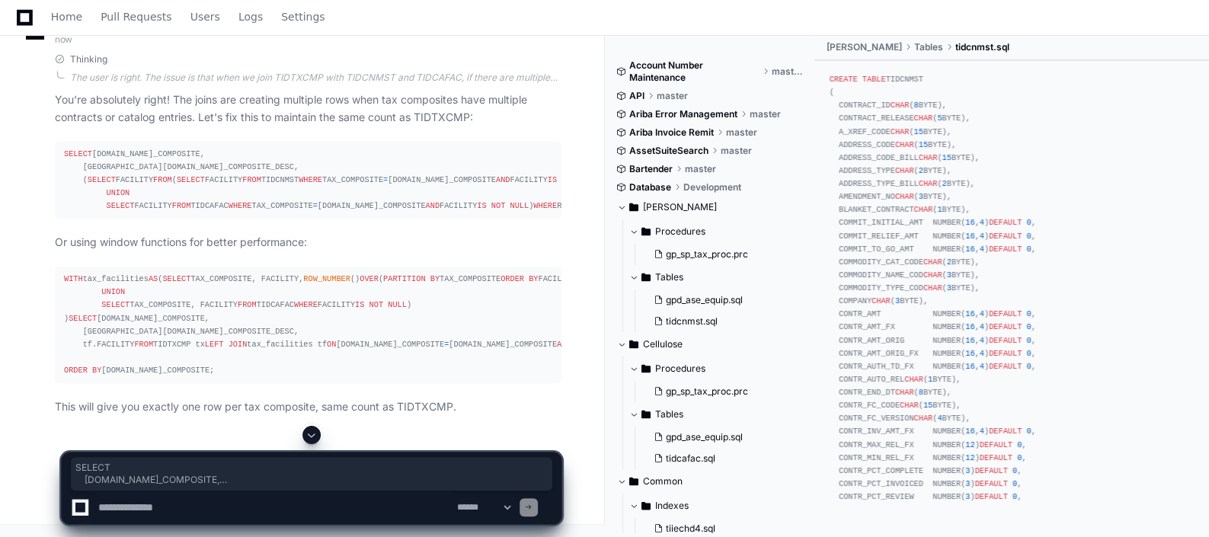
click at [204, 507] on textarea at bounding box center [274, 508] width 359 height 34
type textarea "**********"
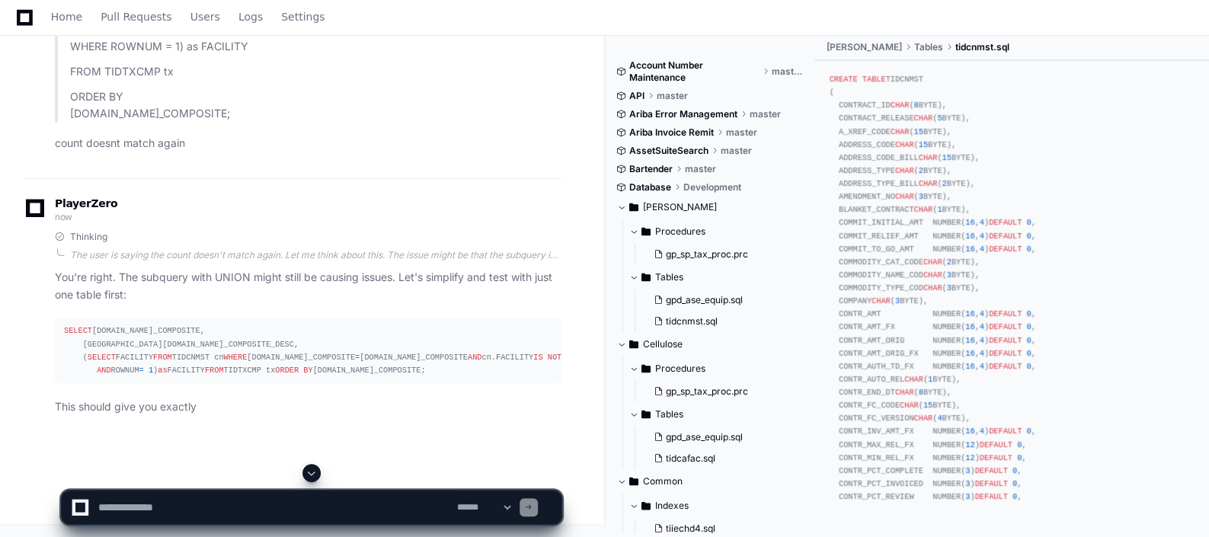
scroll to position [14359, 0]
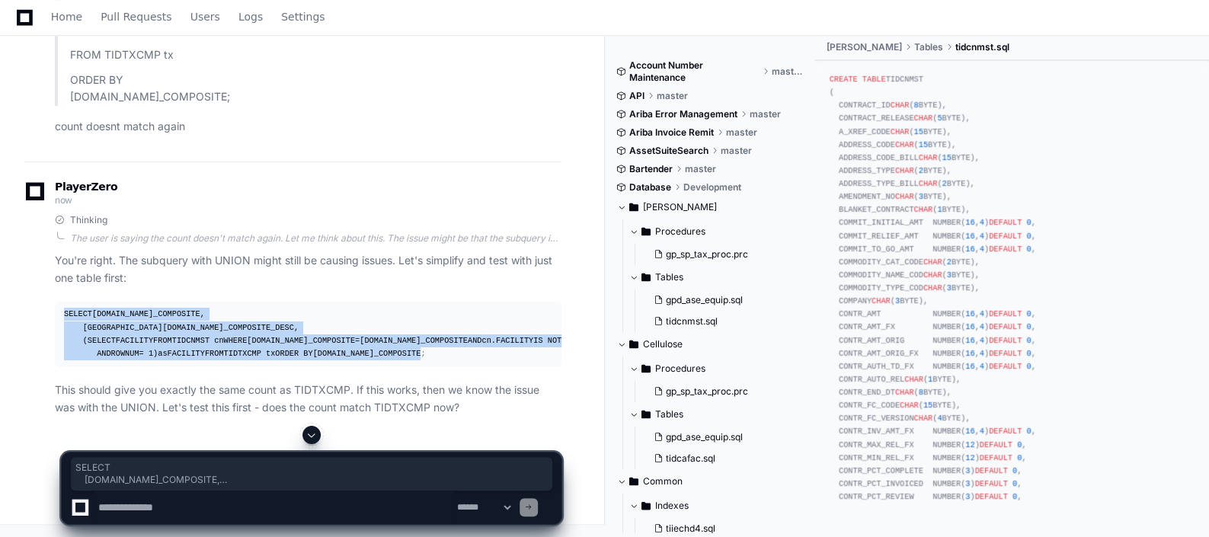
drag, startPoint x: 63, startPoint y: 244, endPoint x: 178, endPoint y: 401, distance: 194.7
click at [178, 360] on div "SELECT [DOMAIN_NAME]_COMPOSITE, [GEOGRAPHIC_DATA][DOMAIN_NAME]_COMPOSITE_DESC, …" at bounding box center [308, 334] width 488 height 53
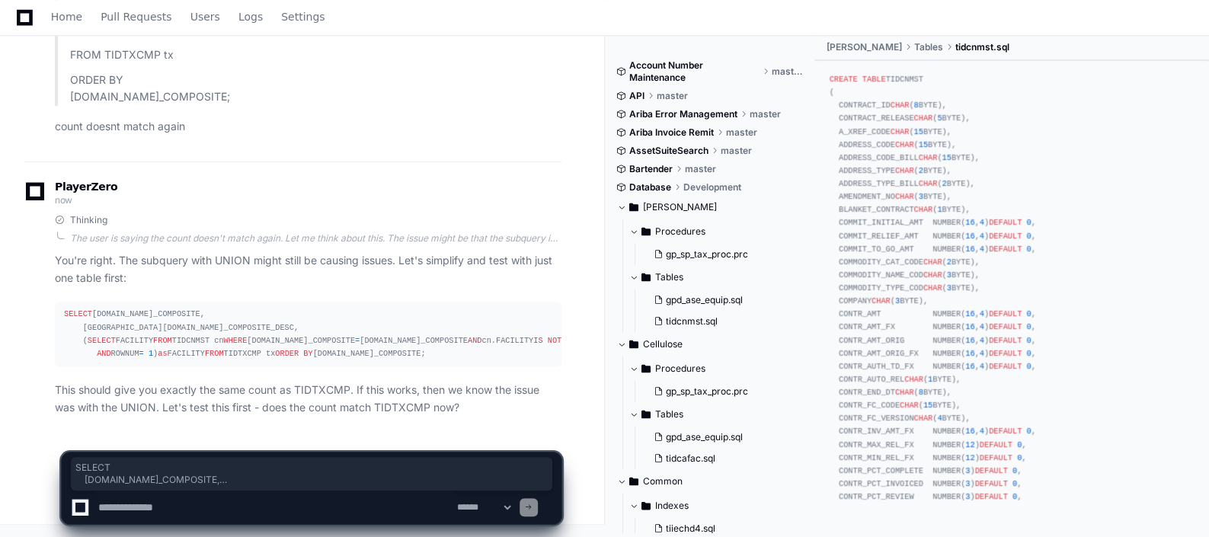
click at [298, 491] on textarea at bounding box center [274, 508] width 359 height 34
type textarea "**********"
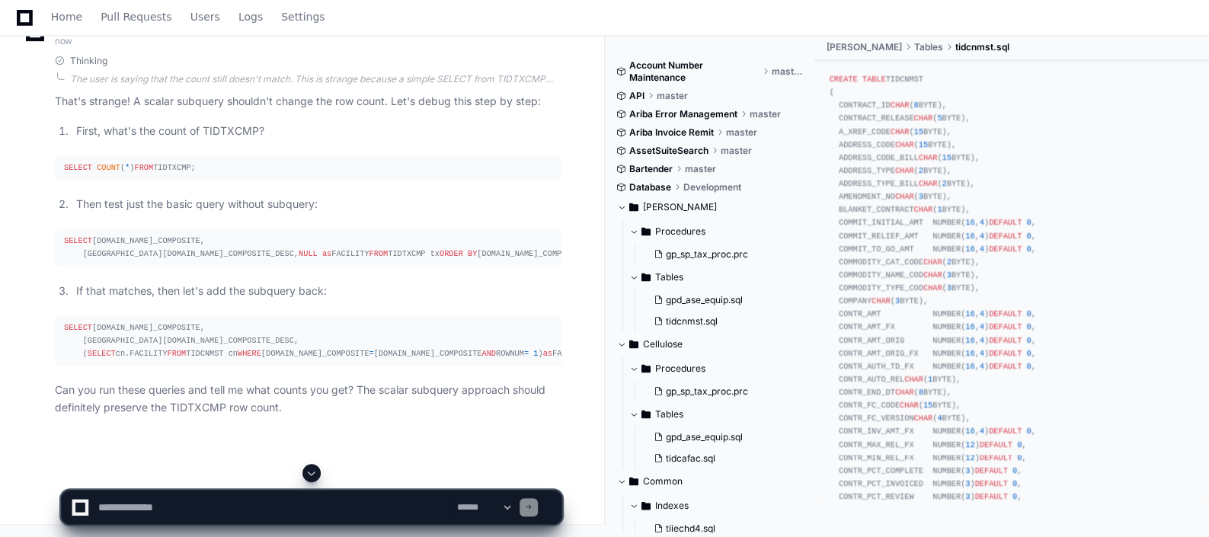
scroll to position [15130, 0]
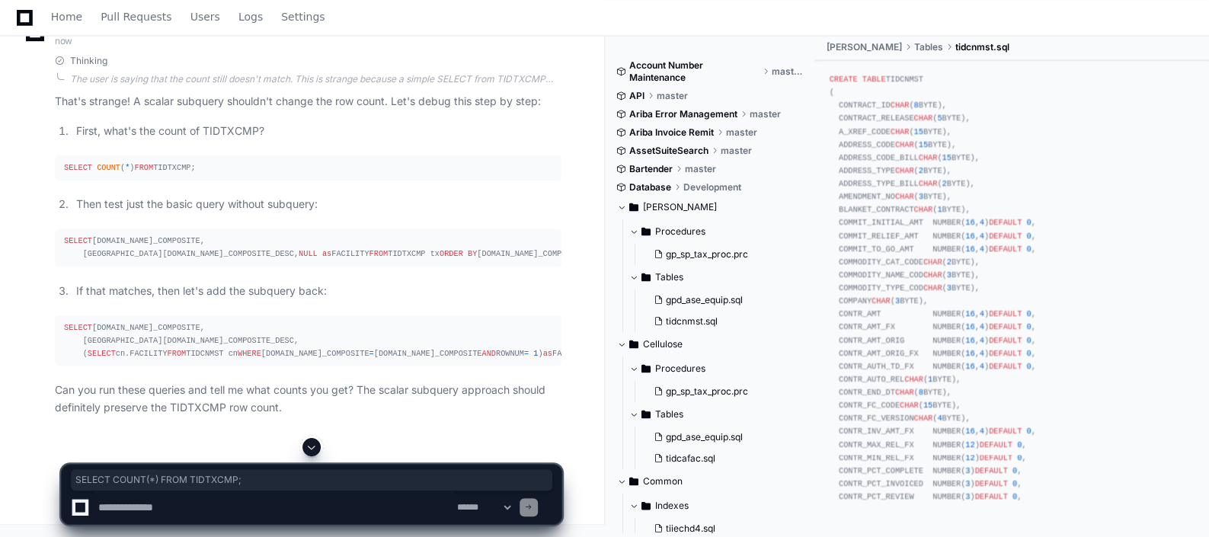
drag, startPoint x: 65, startPoint y: 203, endPoint x: 201, endPoint y: 202, distance: 136.4
click at [201, 174] on div "SELECT COUNT ( * ) FROM TIDTXCMP;" at bounding box center [308, 168] width 488 height 13
click at [361, 502] on textarea at bounding box center [274, 508] width 359 height 34
paste textarea "**********"
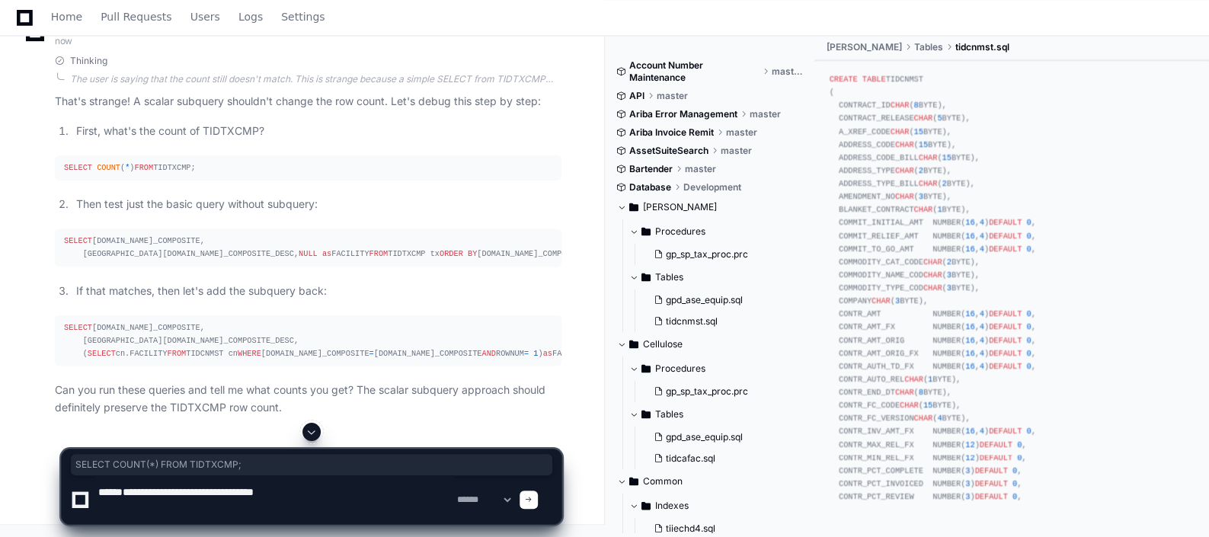
scroll to position [15274, 0]
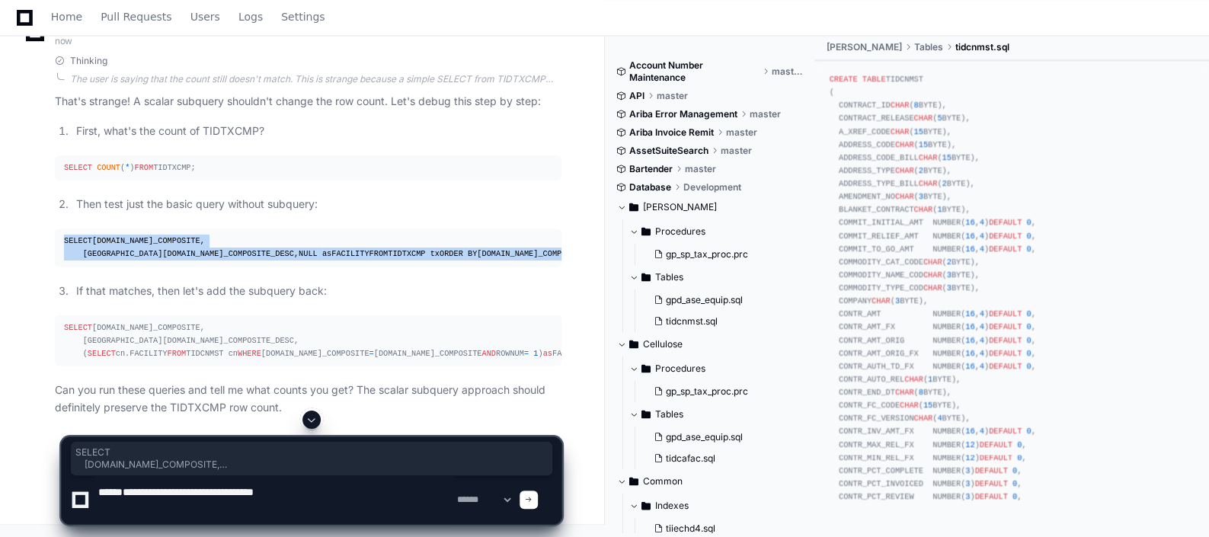
drag, startPoint x: 64, startPoint y: 130, endPoint x: 190, endPoint y: 199, distance: 143.5
click at [190, 235] on div "SELECT [DOMAIN_NAME]_COMPOSITE, [GEOGRAPHIC_DATA][DOMAIN_NAME]_COMPOSITE_DESC, …" at bounding box center [308, 248] width 488 height 26
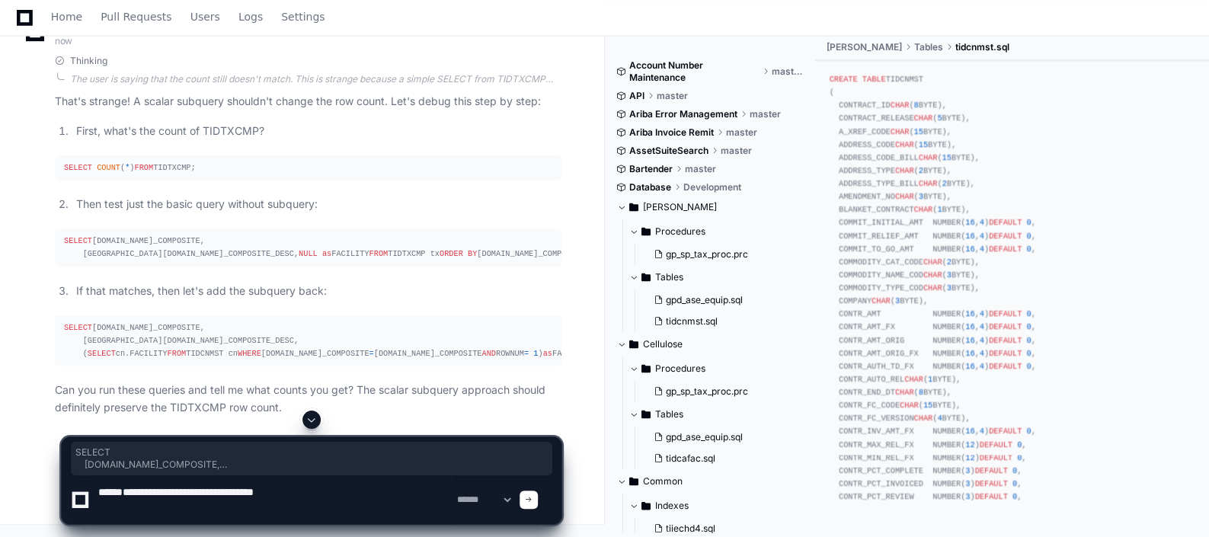
click at [337, 501] on textarea at bounding box center [274, 499] width 359 height 49
type textarea "**********"
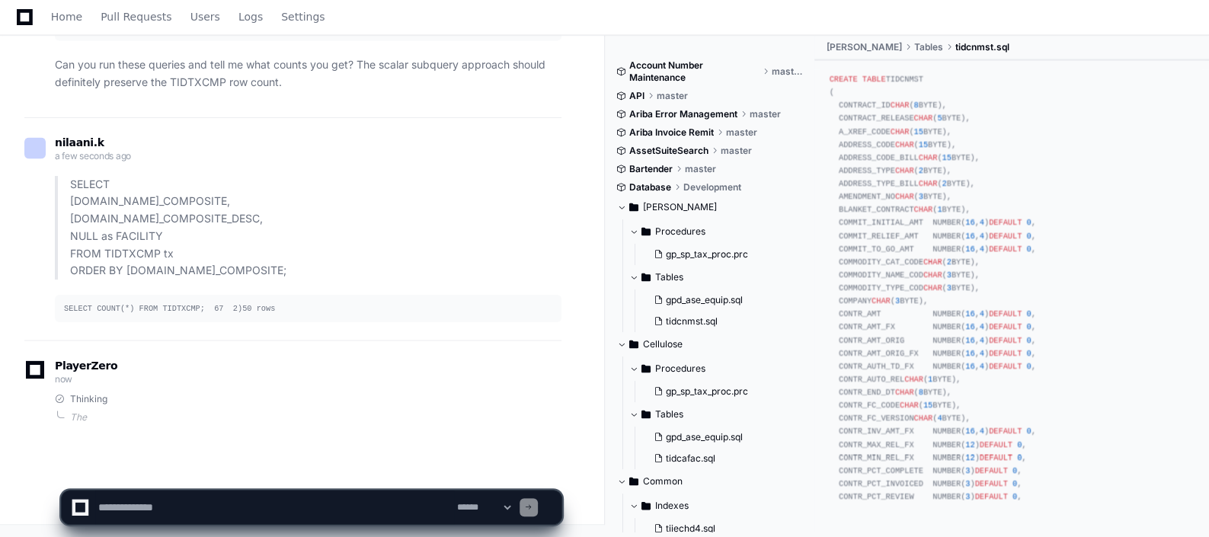
scroll to position [15621, 0]
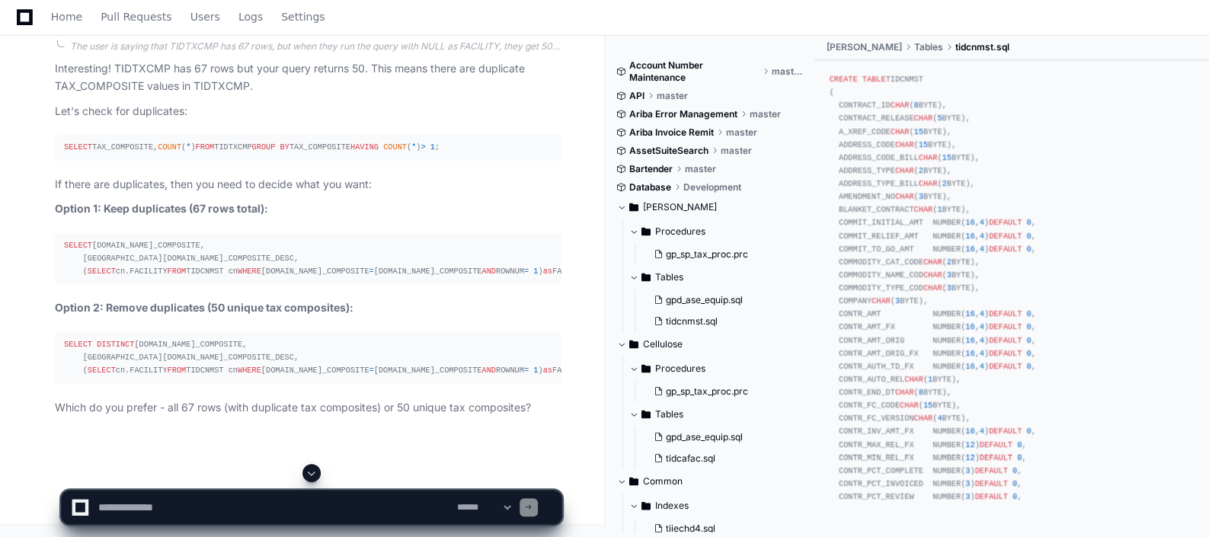
scroll to position [15914, 0]
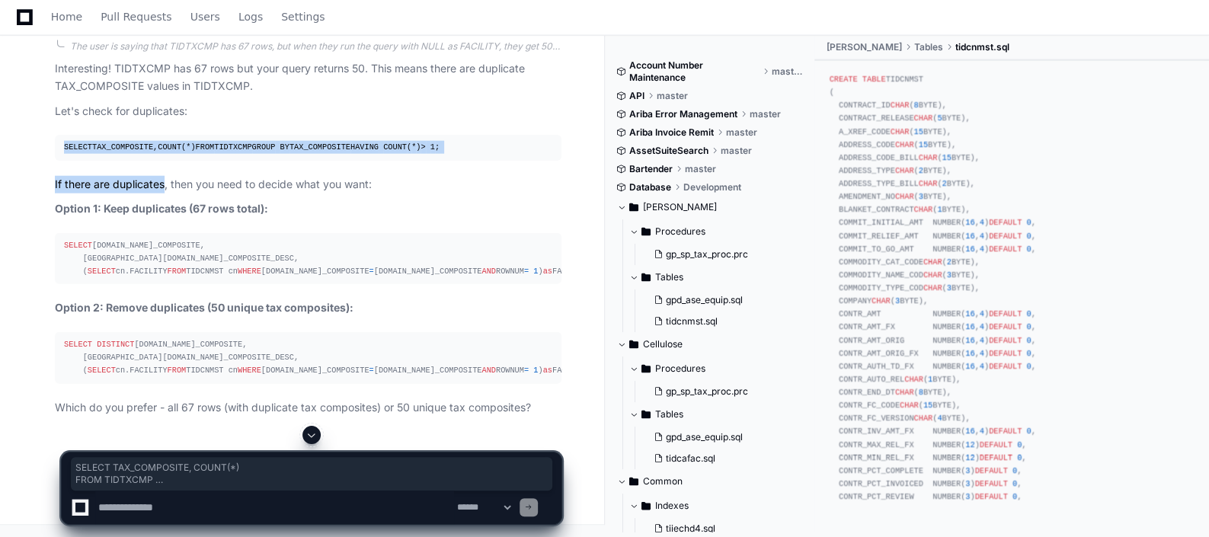
drag, startPoint x: 61, startPoint y: 226, endPoint x: 165, endPoint y: 278, distance: 116.5
click at [165, 278] on article "Interesting! TIDTXCMP has 67 rows but your query returns 50. This means there a…" at bounding box center [308, 238] width 507 height 356
drag, startPoint x: 165, startPoint y: 278, endPoint x: 158, endPoint y: 264, distance: 16.0
click at [158, 154] on div "SELECT TAX_COMPOSITE, COUNT ( * ) FROM TIDTXCMP GROUP BY TAX_COMPOSITE HAVING C…" at bounding box center [308, 147] width 488 height 13
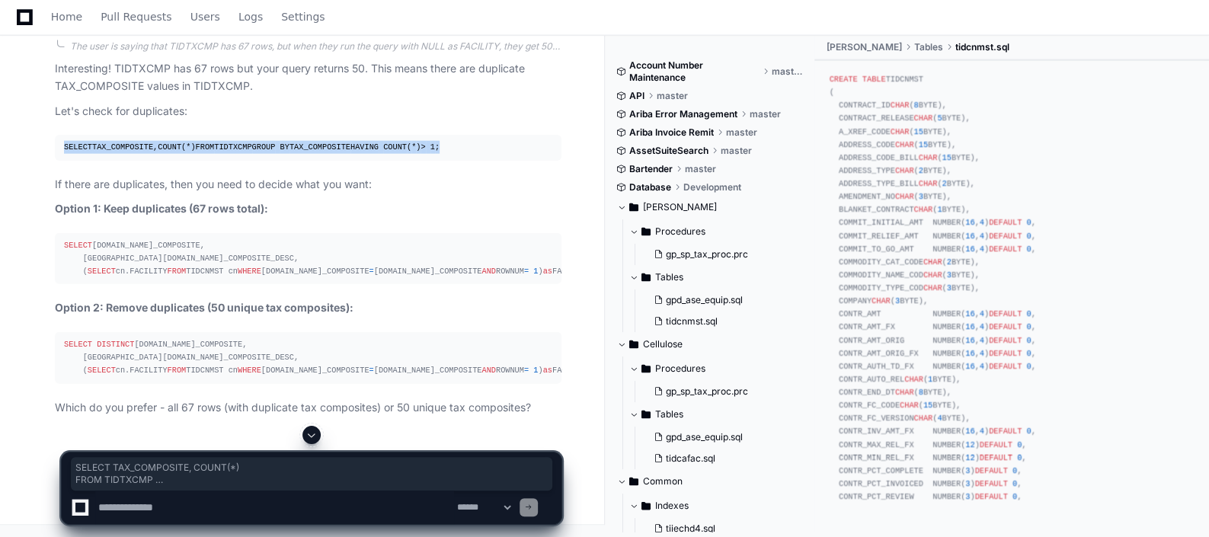
drag, startPoint x: 158, startPoint y: 264, endPoint x: 171, endPoint y: 264, distance: 12.2
click at [171, 154] on div "SELECT TAX_COMPOSITE, COUNT ( * ) FROM TIDTXCMP GROUP BY TAX_COMPOSITE HAVING C…" at bounding box center [308, 147] width 488 height 13
click at [320, 517] on textarea at bounding box center [274, 508] width 359 height 34
paste textarea "**********"
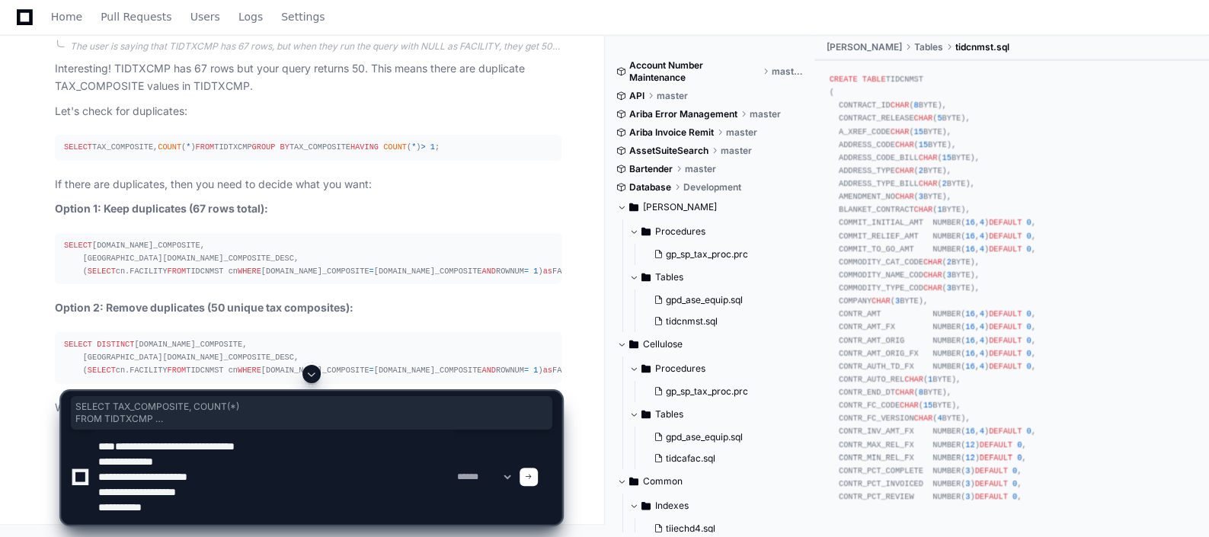
type textarea "**********"
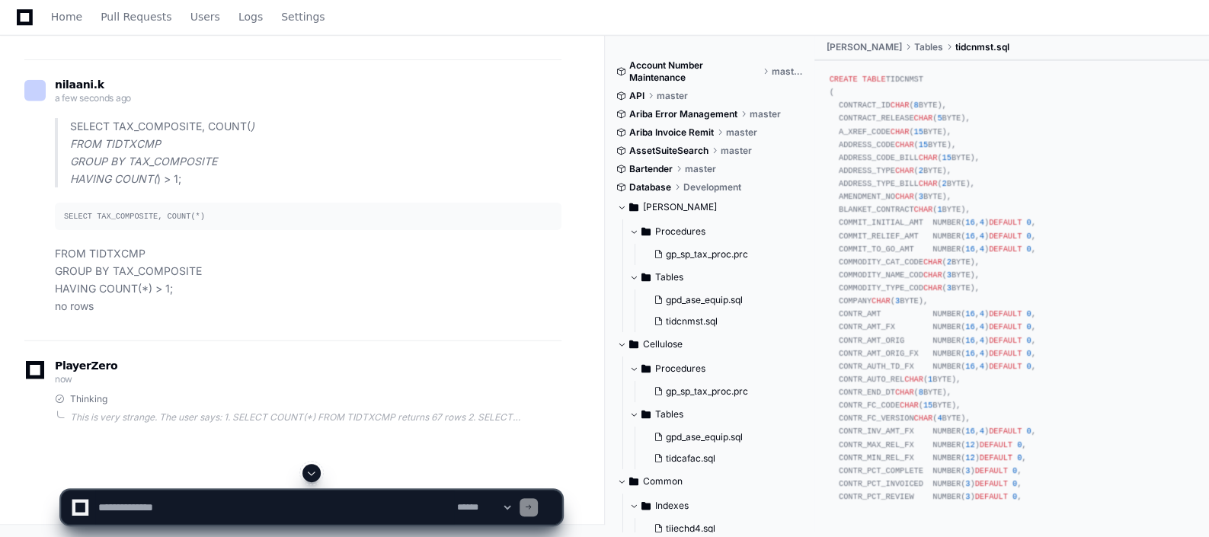
scroll to position [16569, 0]
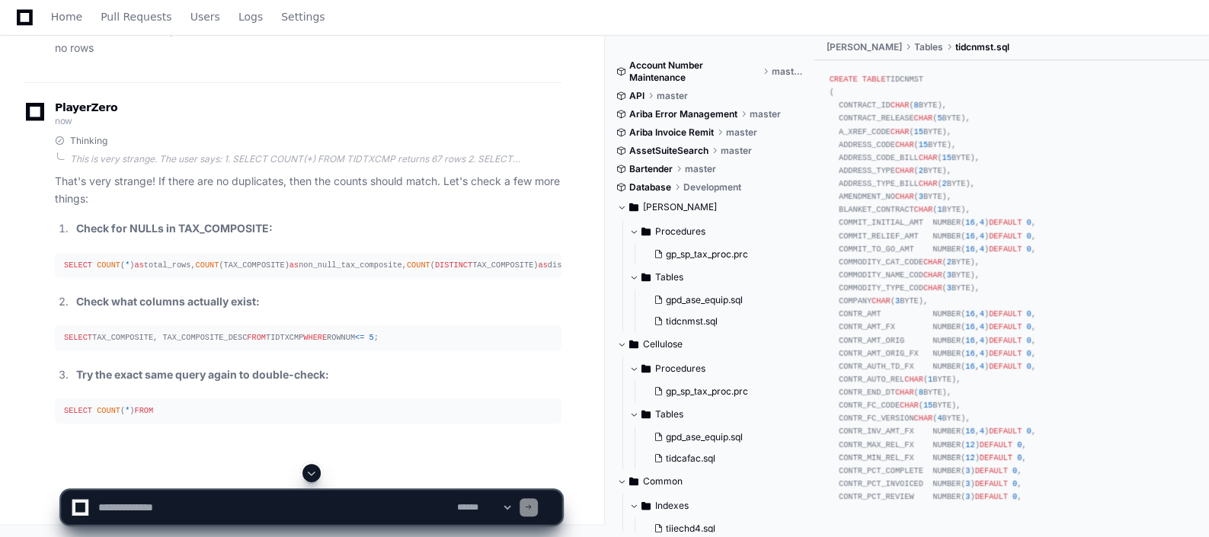
click at [286, 56] on p "FROM TIDTXCMP GROUP BY TAX_COMPOSITE HAVING COUNT(*) > 1; no rows" at bounding box center [308, 21] width 507 height 69
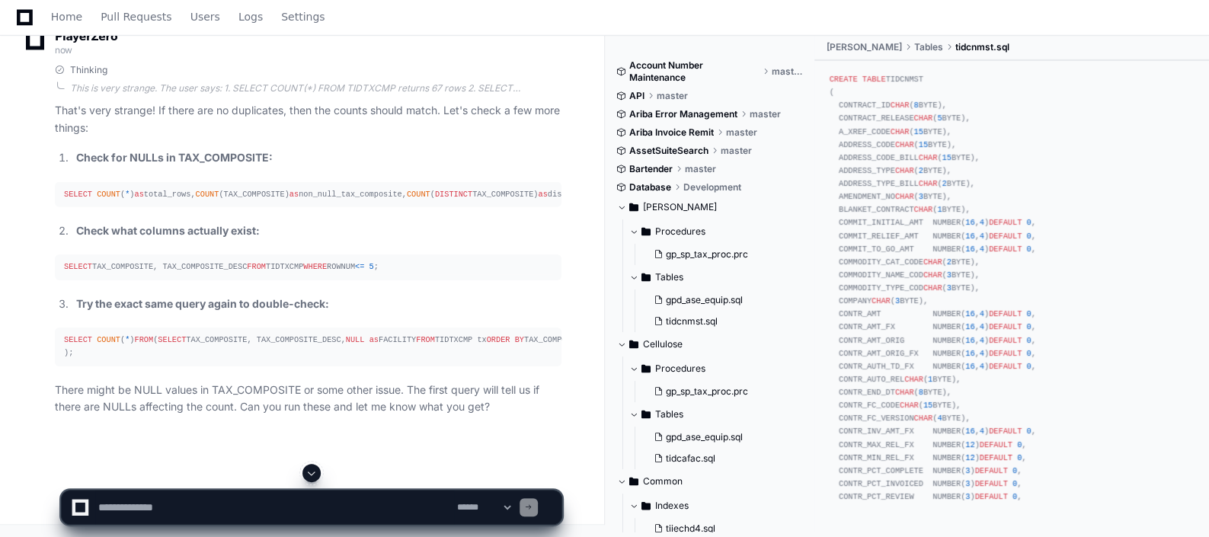
scroll to position [16849, 0]
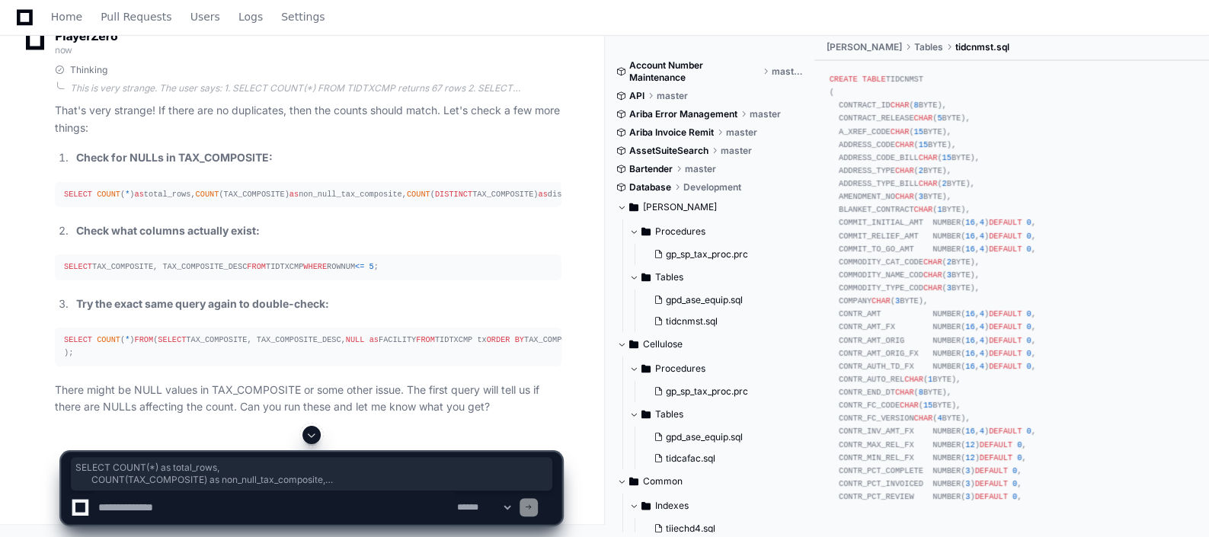
drag, startPoint x: 63, startPoint y: 248, endPoint x: 128, endPoint y: 285, distance: 74.7
click at [128, 201] on div "SELECT COUNT ( * ) as total_rows, COUNT (TAX_COMPOSITE) as non_null_tax_composi…" at bounding box center [308, 194] width 488 height 13
click at [406, 517] on textarea at bounding box center [274, 508] width 359 height 34
paste textarea "**********"
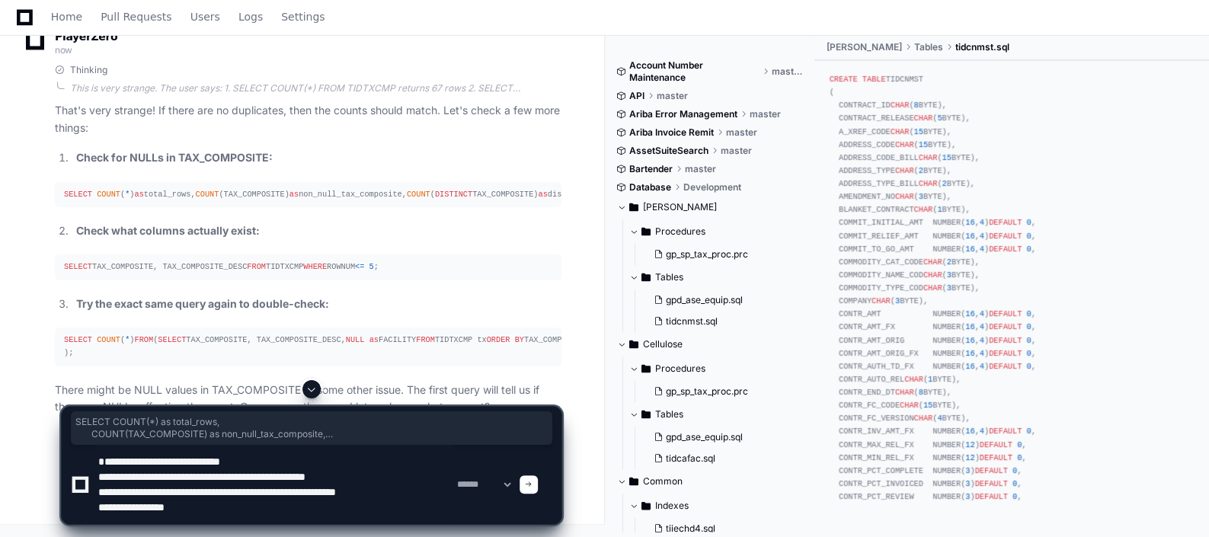
paste textarea "**********"
type textarea "**********"
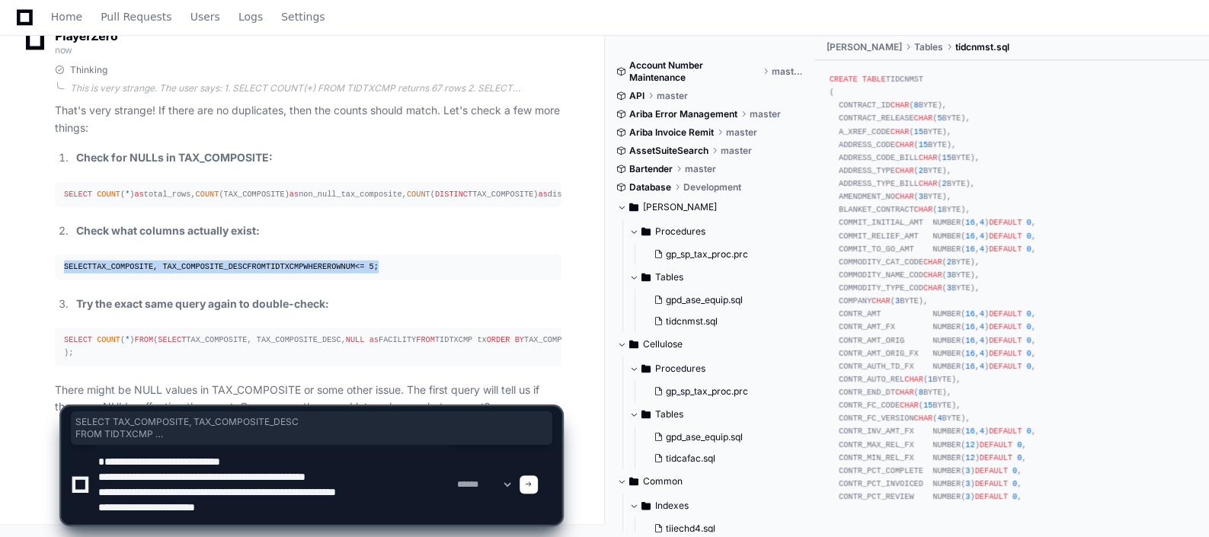
drag, startPoint x: 63, startPoint y: 200, endPoint x: 152, endPoint y: 232, distance: 95.0
click at [152, 254] on pre "SELECT TAX_COMPOSITE, TAX_COMPOSITE_DESC FROM TIDTXCMP WHERE ROWNUM <= 5 ;" at bounding box center [308, 266] width 507 height 25
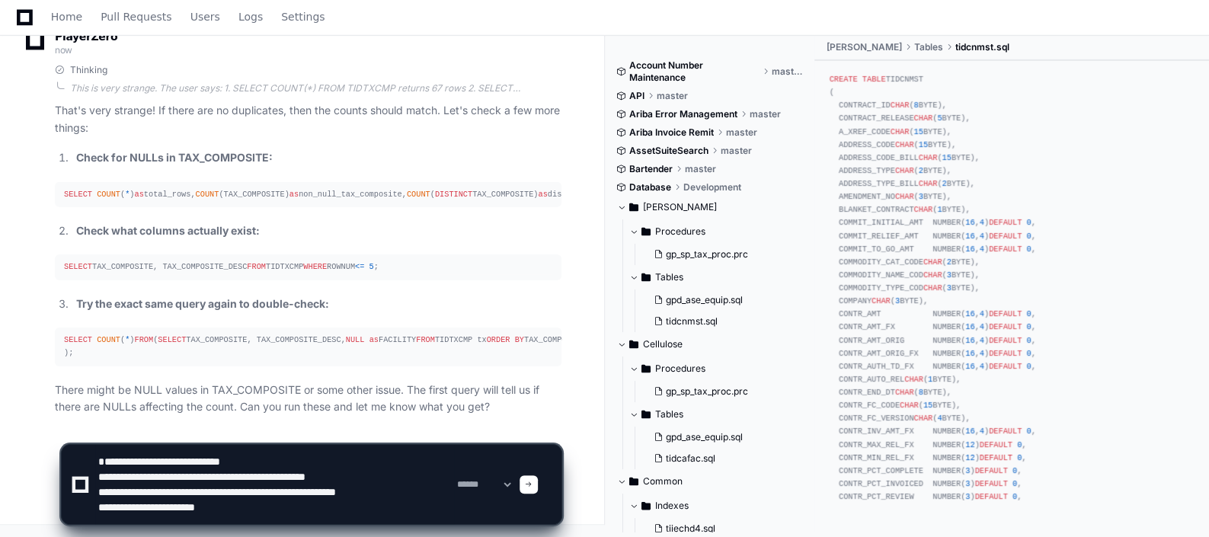
click at [538, 483] on div at bounding box center [529, 484] width 18 height 18
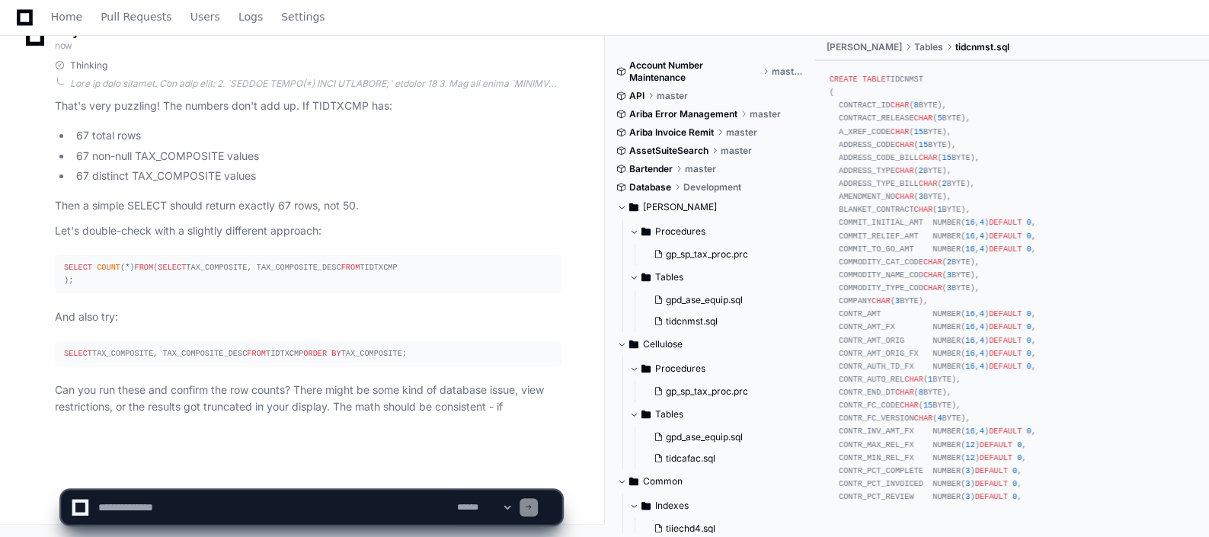
scroll to position [17656, 0]
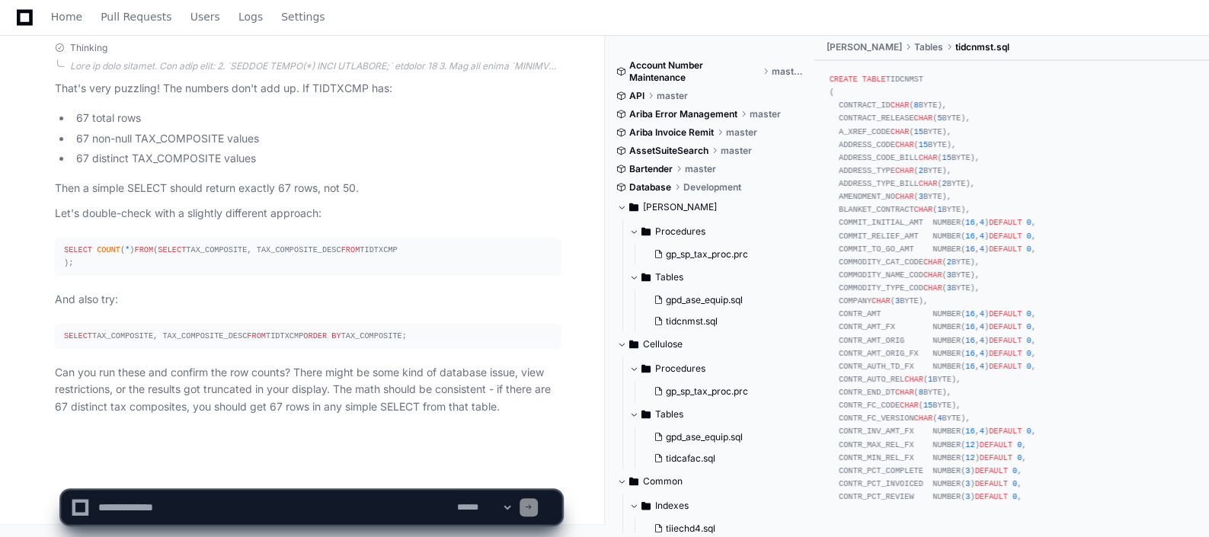
click at [203, 503] on textarea at bounding box center [274, 508] width 359 height 34
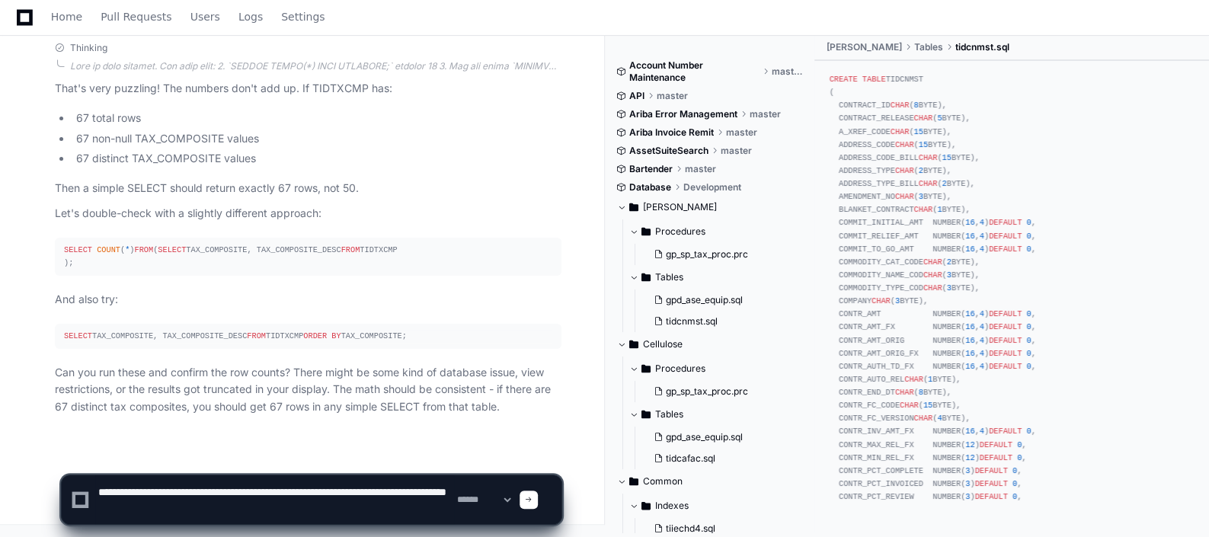
type textarea "**********"
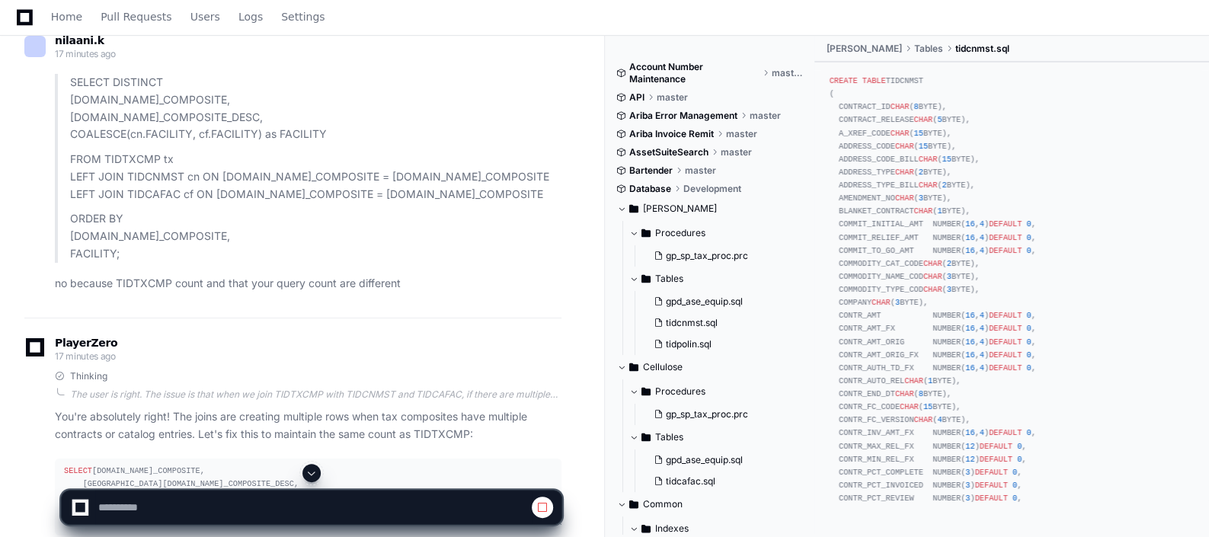
scroll to position [10910, 0]
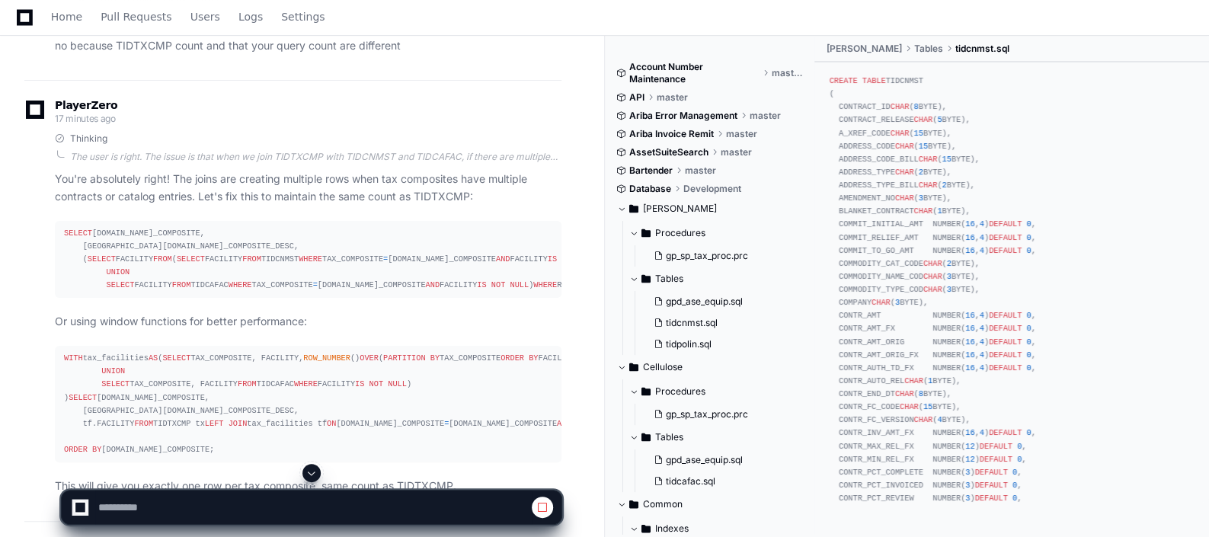
click at [315, 465] on button at bounding box center [311, 473] width 18 height 18
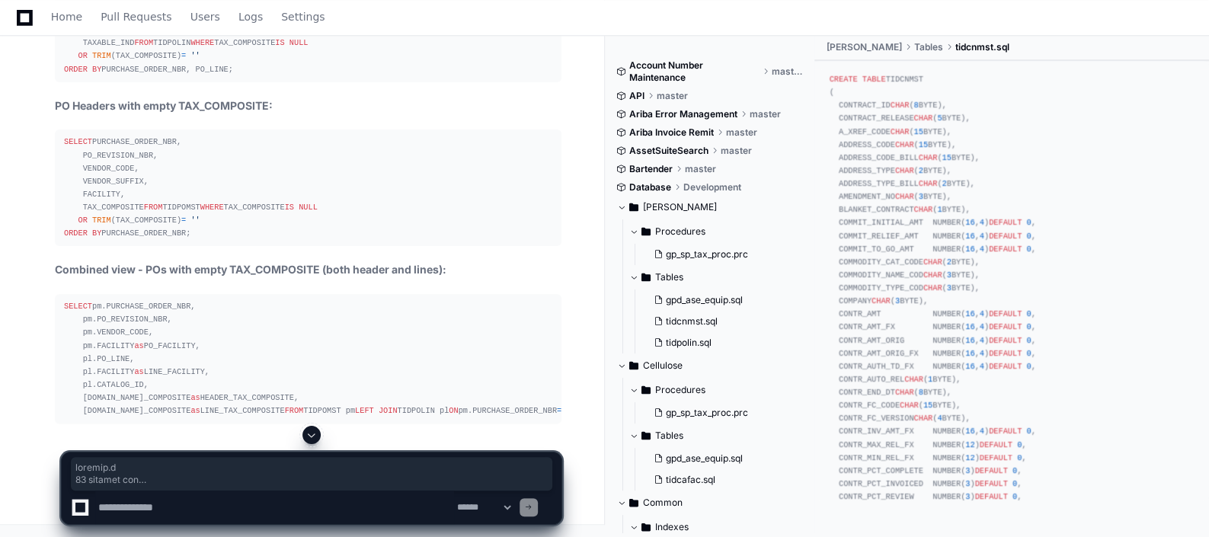
scroll to position [18849, 0]
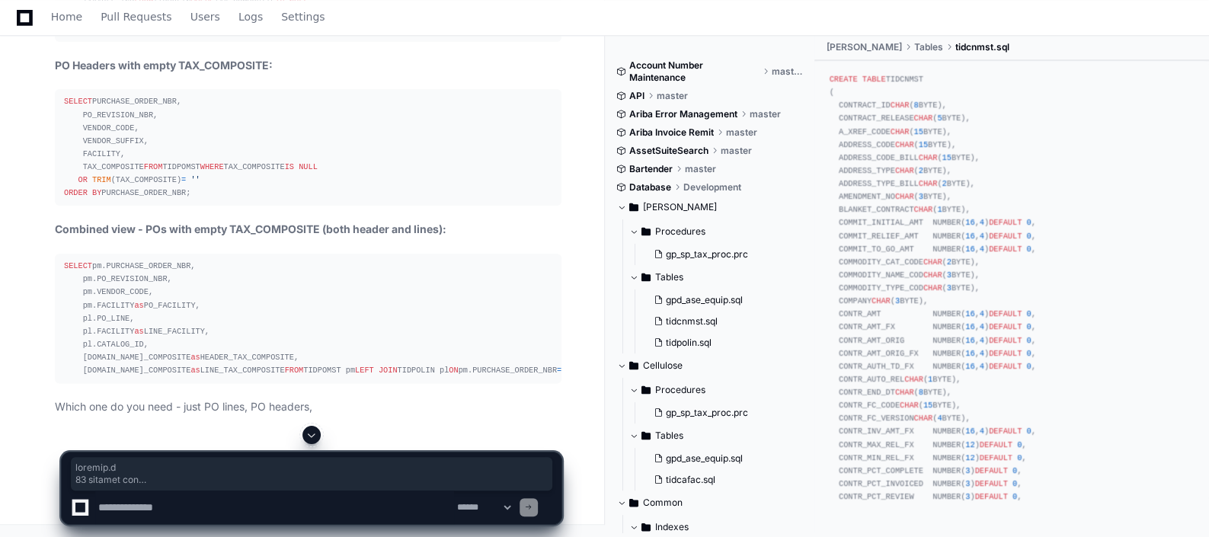
click at [270, 500] on textarea at bounding box center [274, 508] width 359 height 34
click at [290, 513] on textarea at bounding box center [274, 508] width 359 height 34
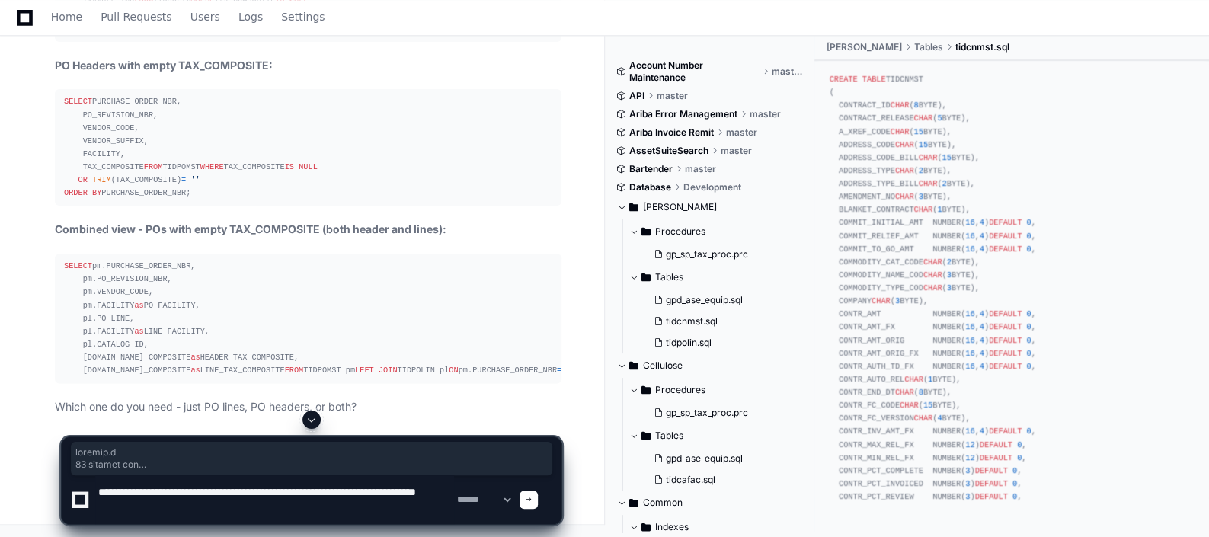
type textarea "**********"
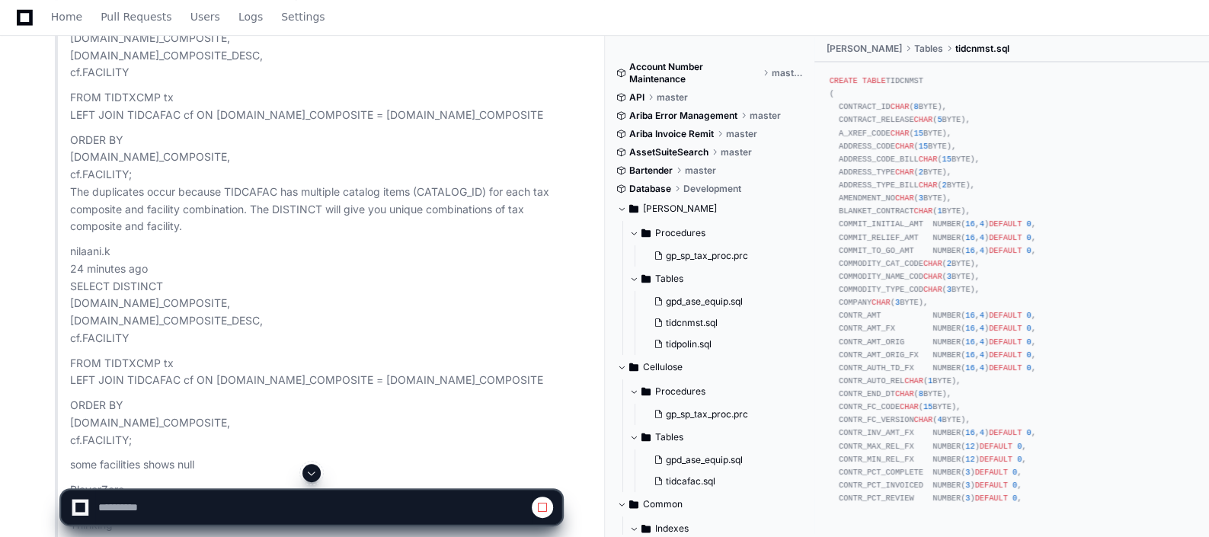
scroll to position [25736, 0]
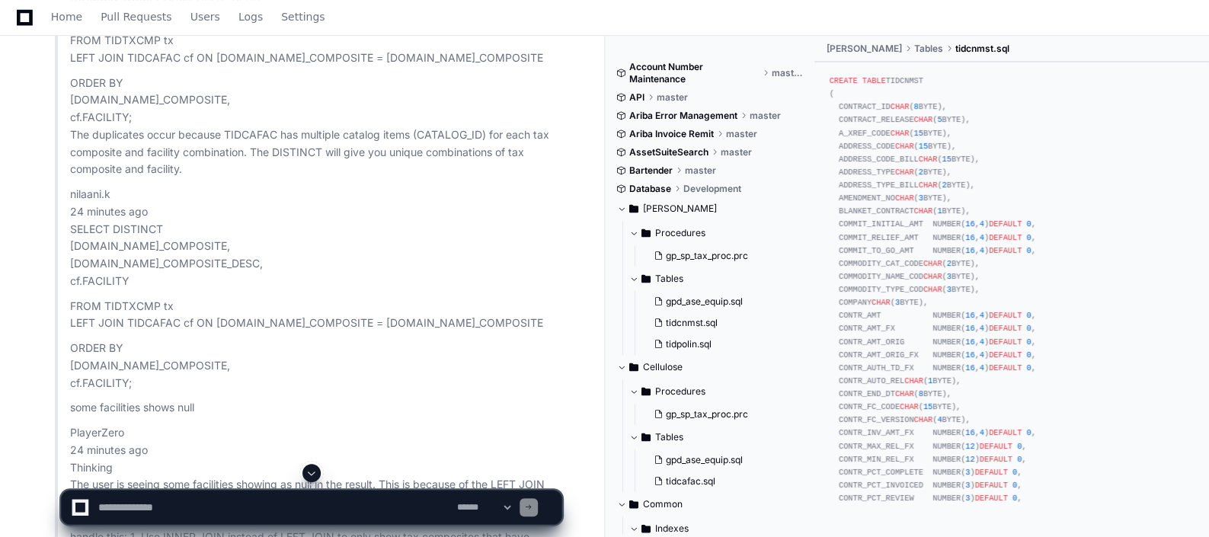
click at [310, 474] on span at bounding box center [311, 473] width 12 height 12
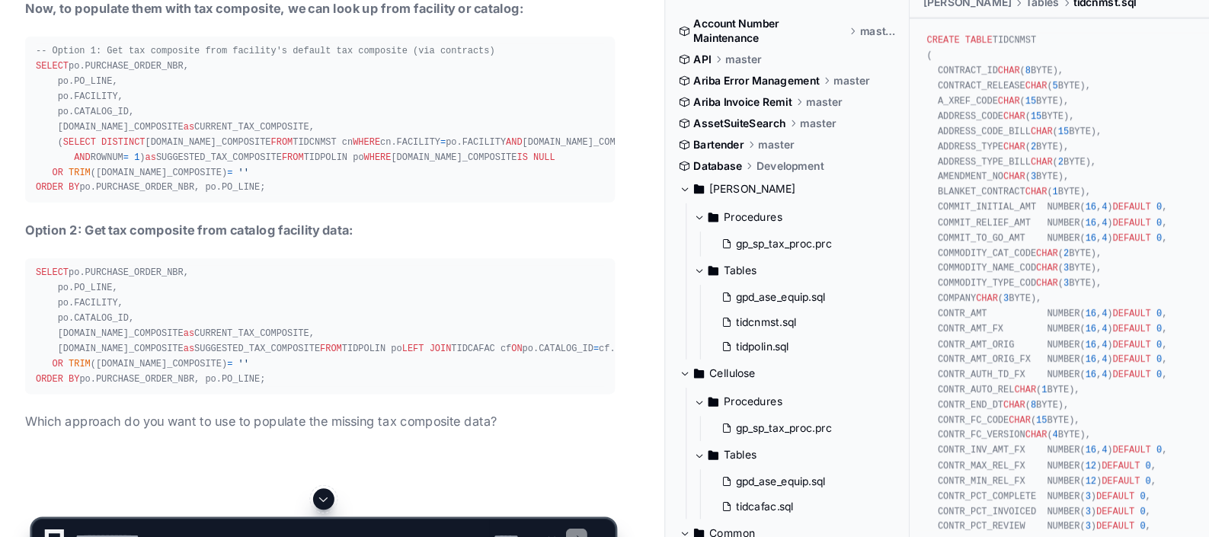
scroll to position [39919, 0]
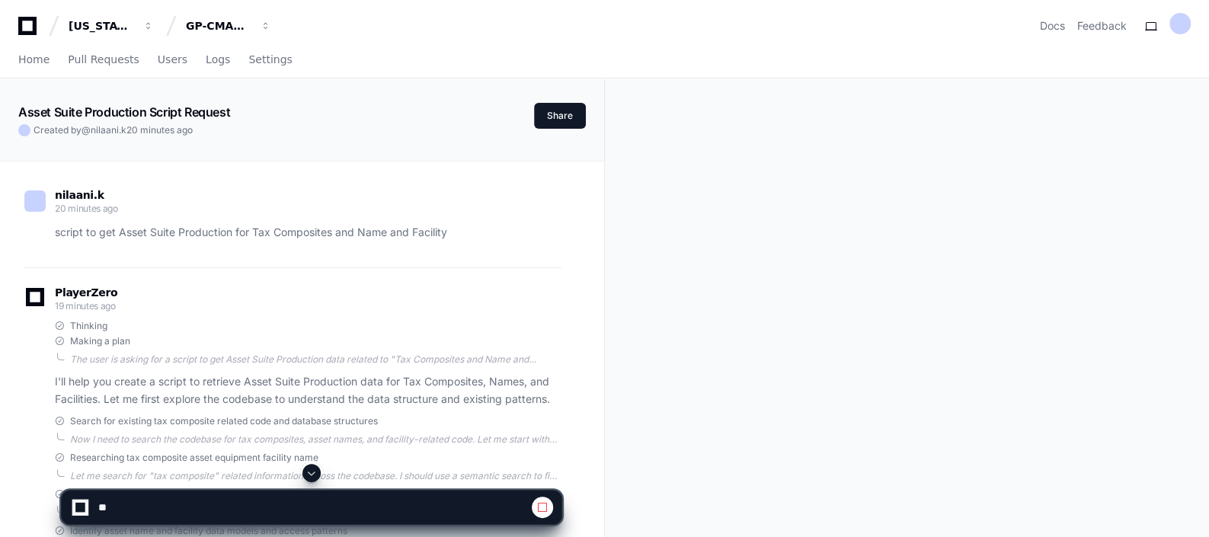
click at [202, 508] on textarea at bounding box center [313, 508] width 437 height 34
click at [315, 470] on span at bounding box center [311, 473] width 12 height 12
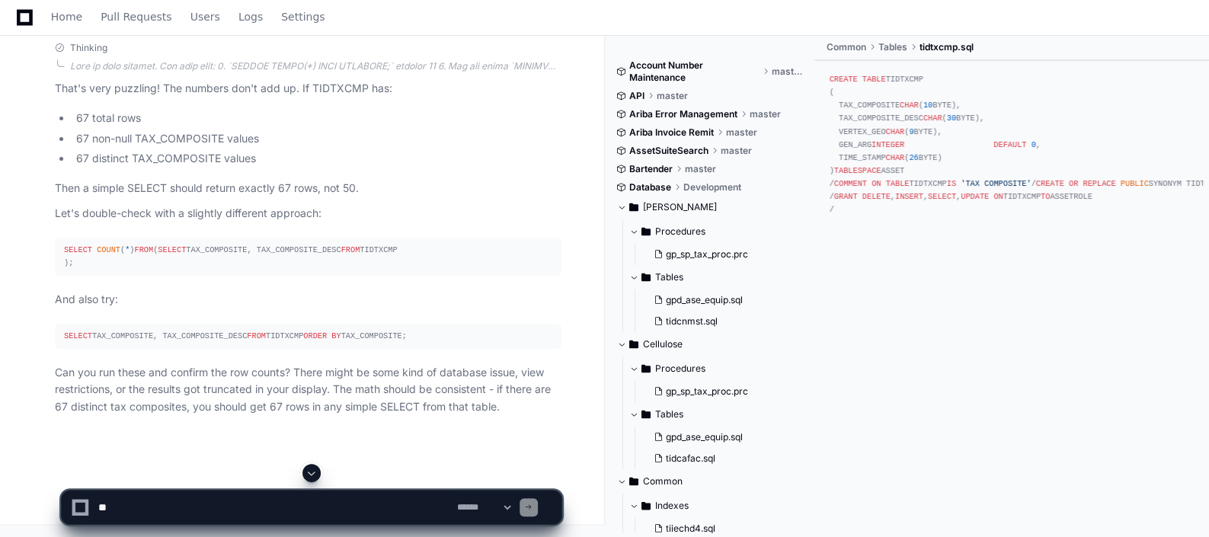
scroll to position [16900, 0]
click at [313, 478] on span at bounding box center [311, 473] width 12 height 12
